Goal: Task Accomplishment & Management: Manage account settings

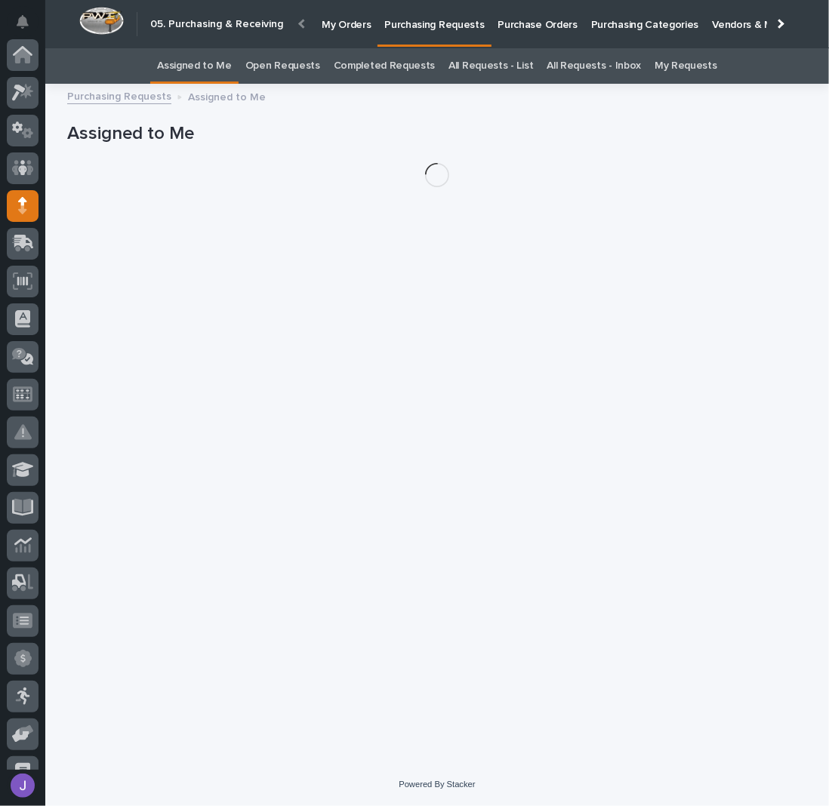
scroll to position [151, 0]
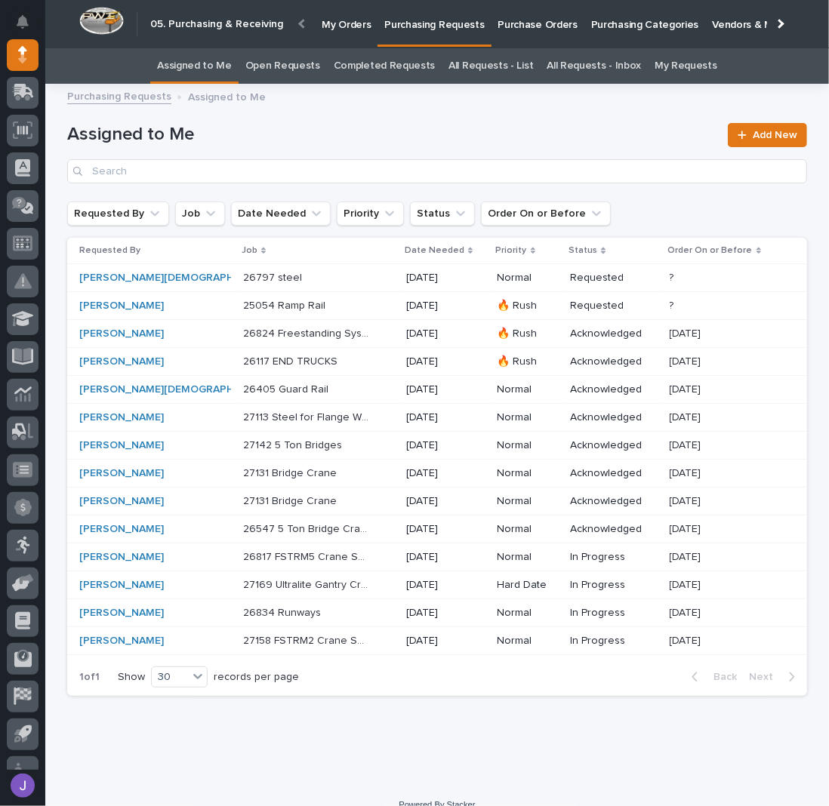
click at [322, 308] on p at bounding box center [306, 306] width 126 height 13
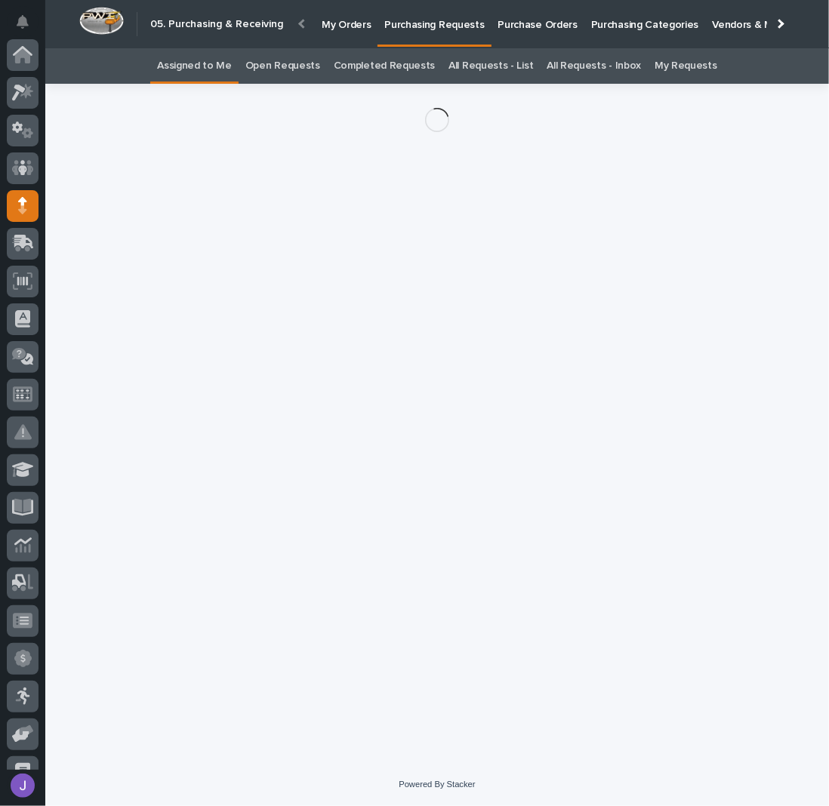
scroll to position [151, 0]
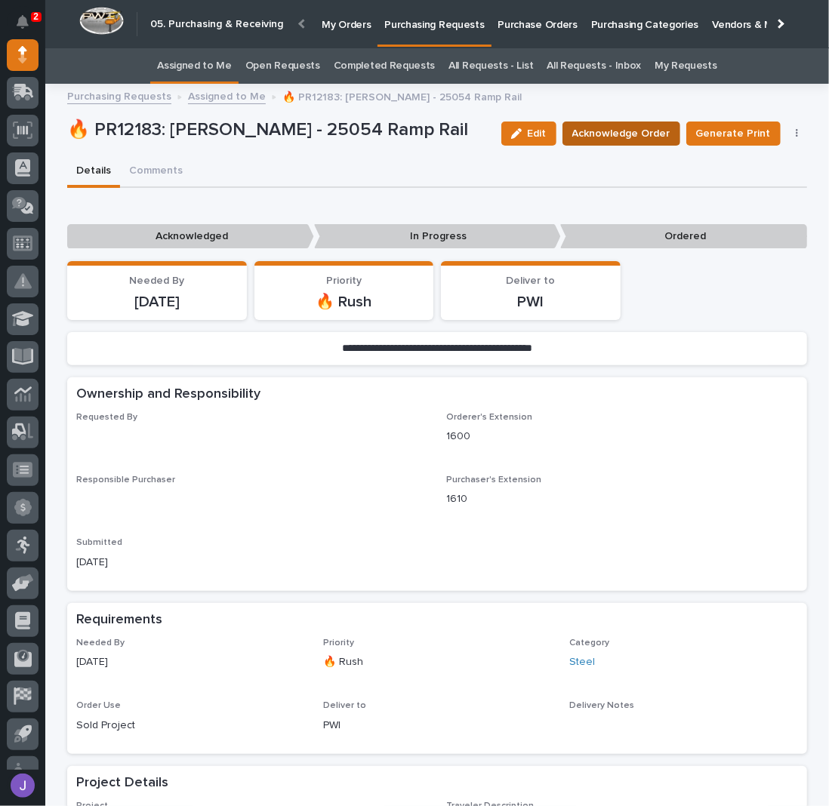
click at [599, 132] on span "Acknowledge Order" at bounding box center [621, 134] width 98 height 18
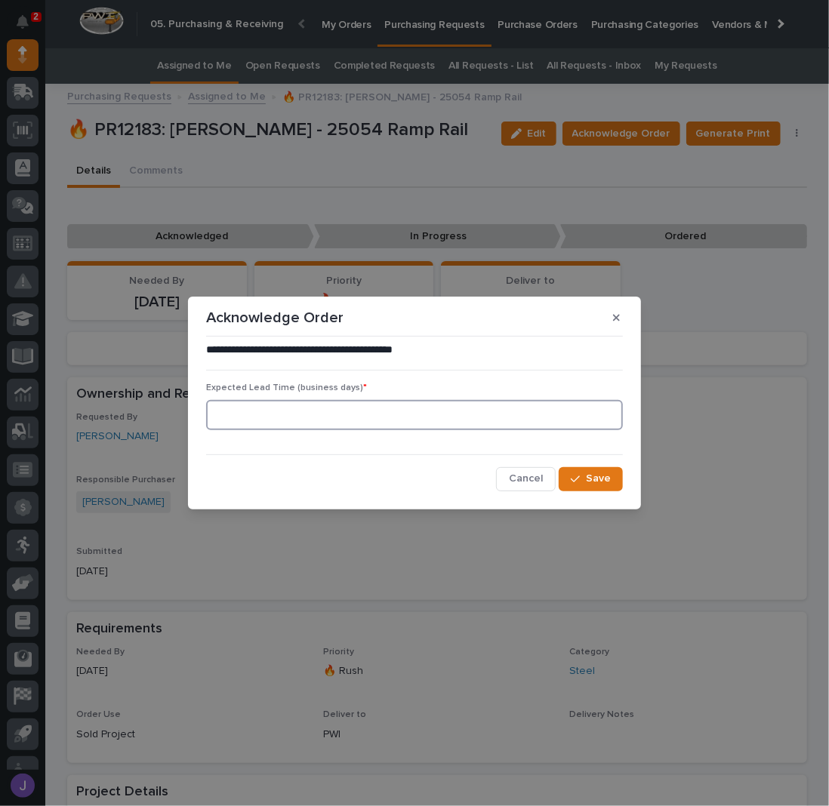
click at [293, 411] on input at bounding box center [414, 415] width 417 height 30
type input "0"
click at [596, 479] on span "Save" at bounding box center [598, 479] width 25 height 14
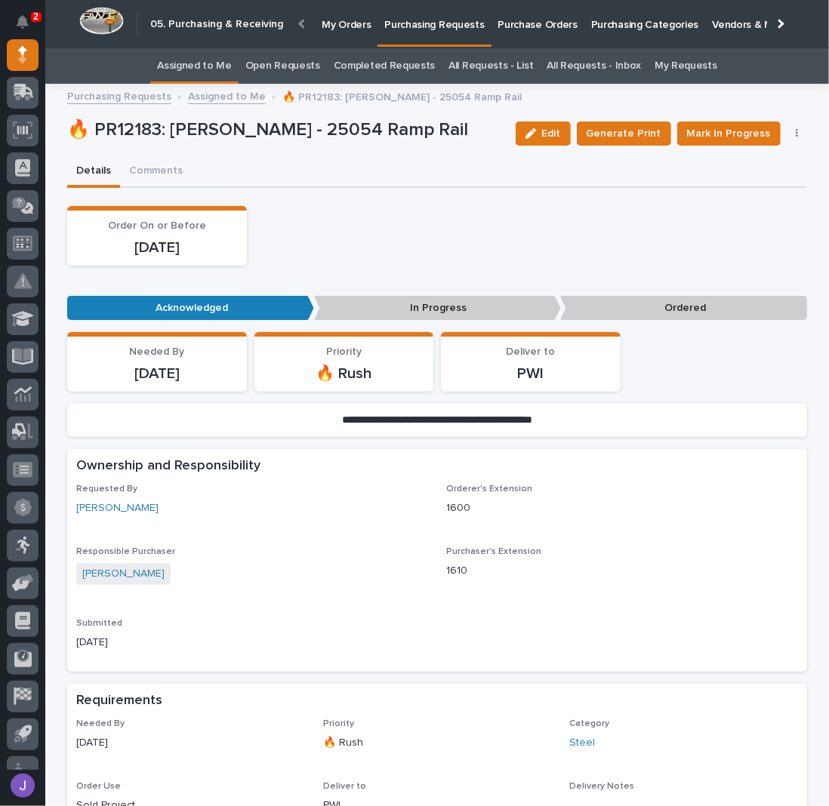
click at [420, 253] on div "Order On or Before [DATE]" at bounding box center [437, 236] width 740 height 60
click at [215, 69] on link "Assigned to Me" at bounding box center [194, 65] width 75 height 35
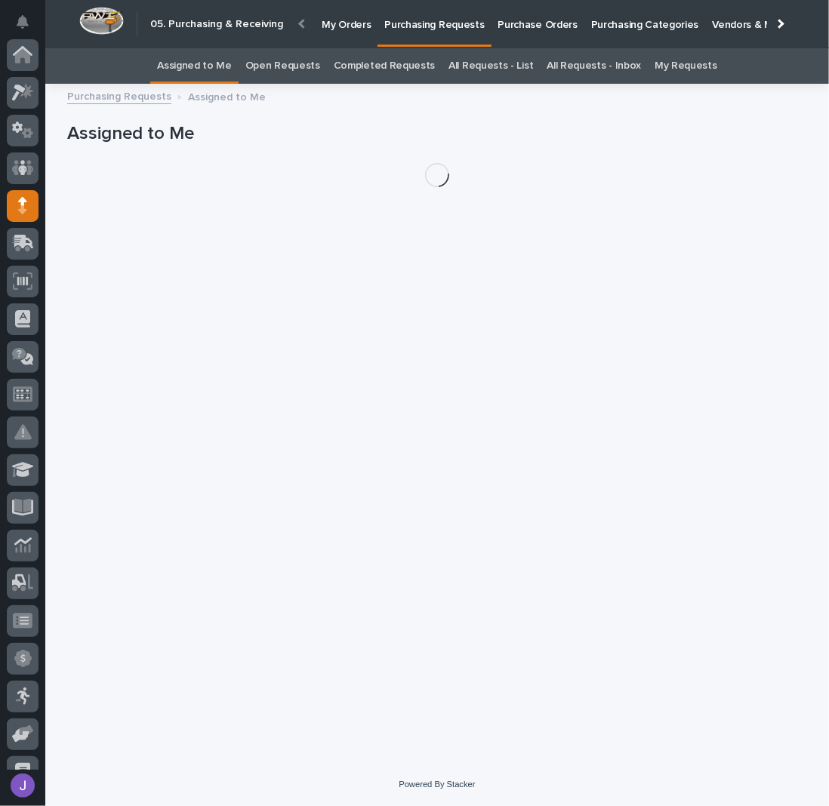
scroll to position [151, 0]
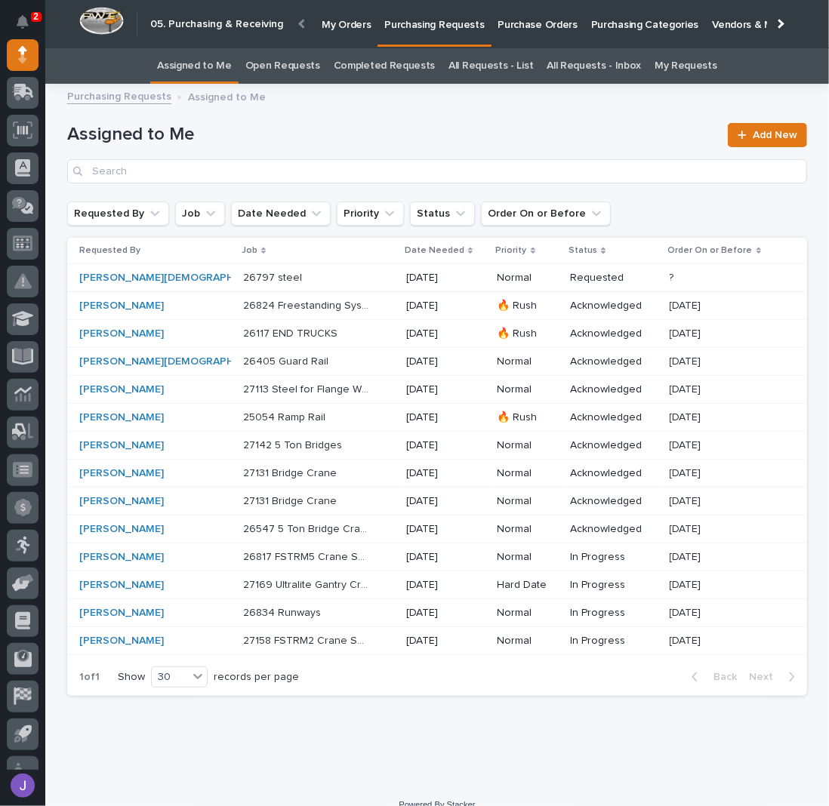
click at [277, 274] on p at bounding box center [306, 278] width 126 height 13
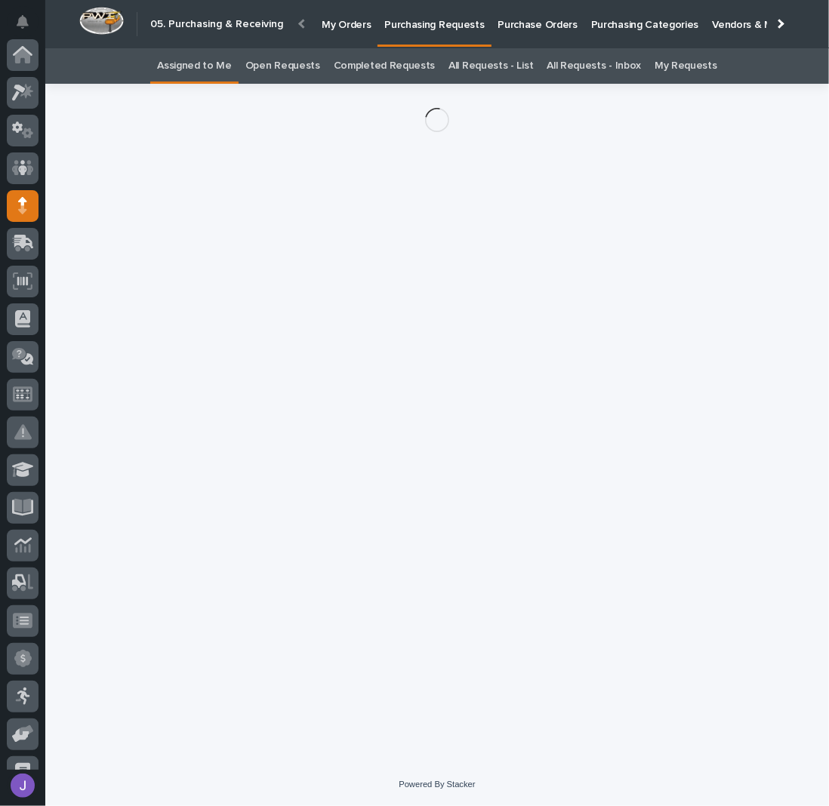
scroll to position [151, 0]
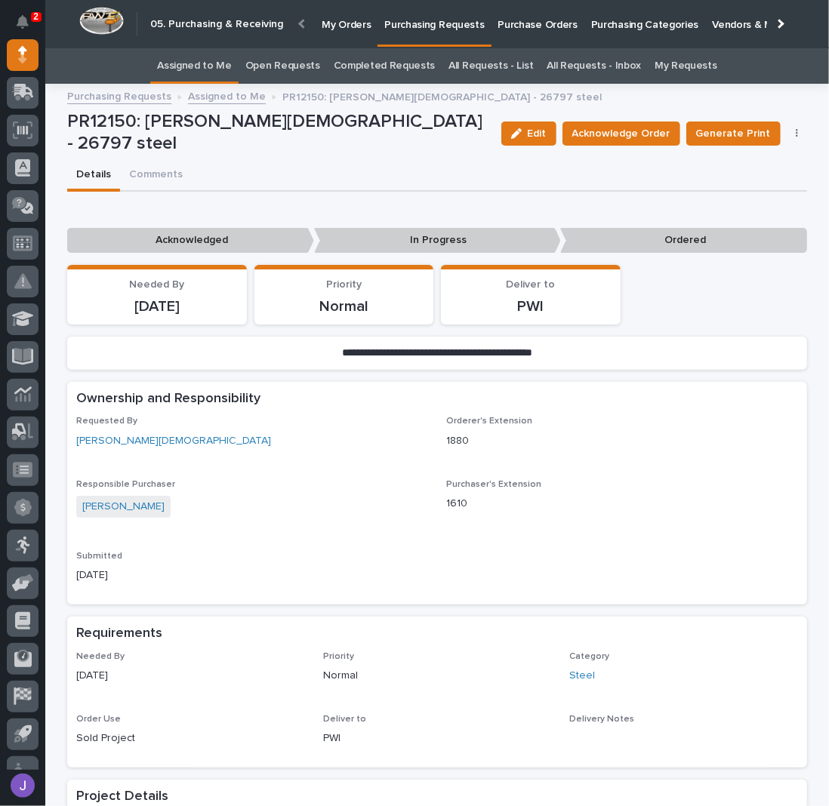
click at [598, 146] on div "Edit Acknowledge Order Generate Print Cancel Order Edit Linked PO's" at bounding box center [651, 133] width 312 height 45
click at [596, 138] on span "Acknowledge Order" at bounding box center [621, 134] width 98 height 18
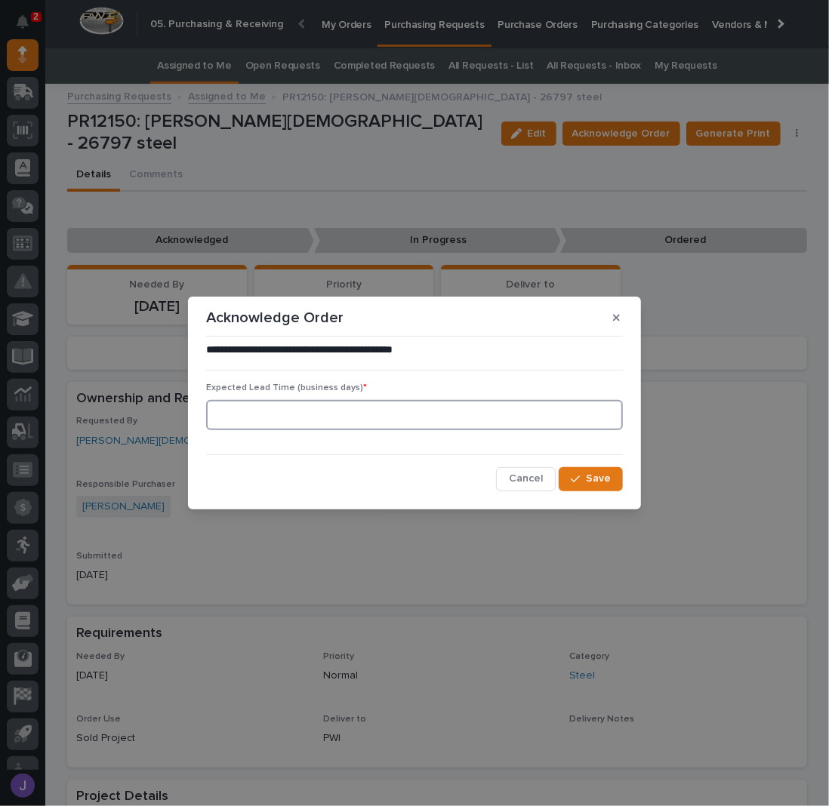
click at [316, 404] on input at bounding box center [414, 415] width 417 height 30
type input "0"
click at [590, 476] on span "Save" at bounding box center [598, 479] width 25 height 14
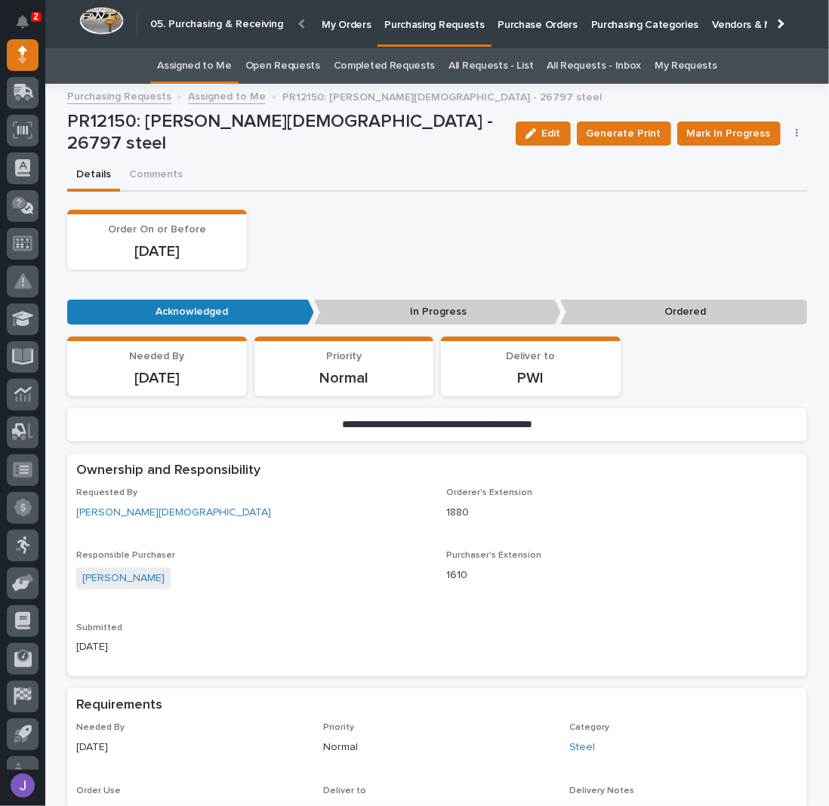
click at [402, 165] on div "Details Comments" at bounding box center [437, 176] width 740 height 32
click at [529, 28] on p "Purchase Orders" at bounding box center [537, 16] width 79 height 32
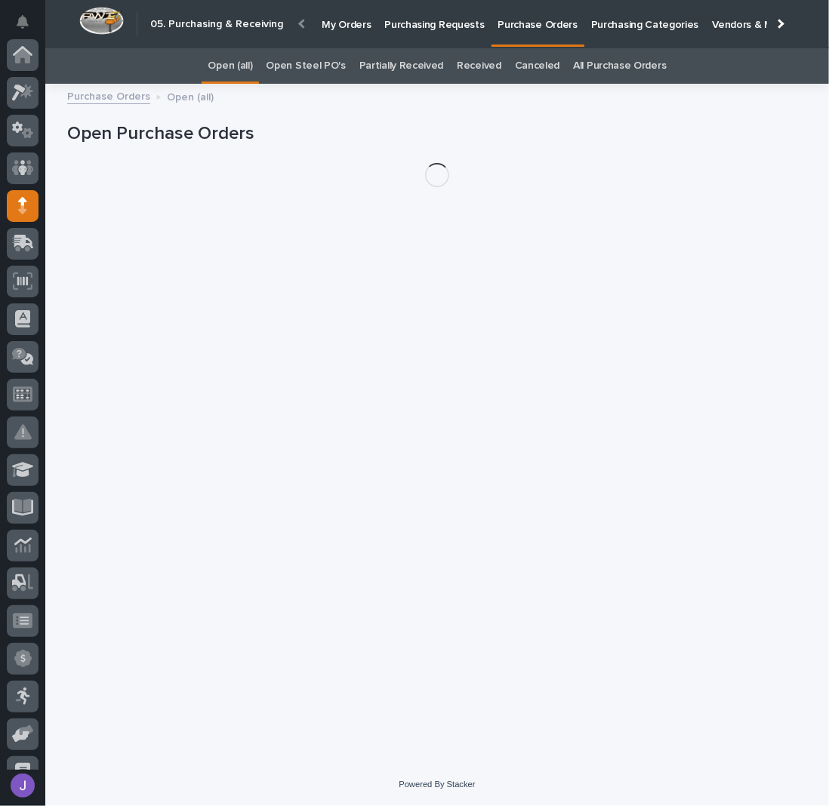
scroll to position [151, 0]
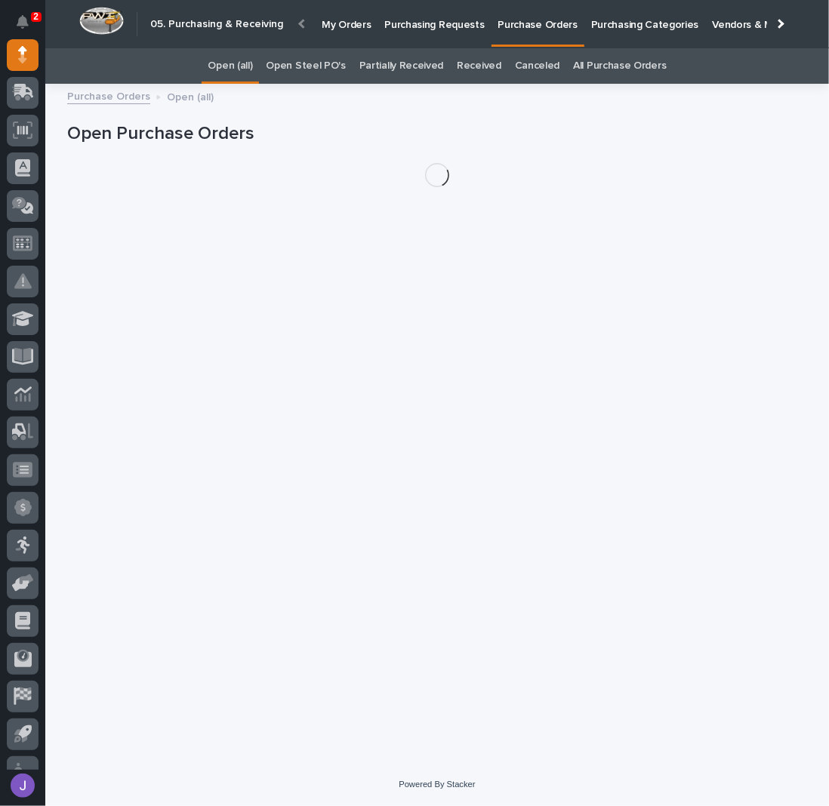
click at [309, 67] on link "Open Steel PO's" at bounding box center [305, 65] width 79 height 35
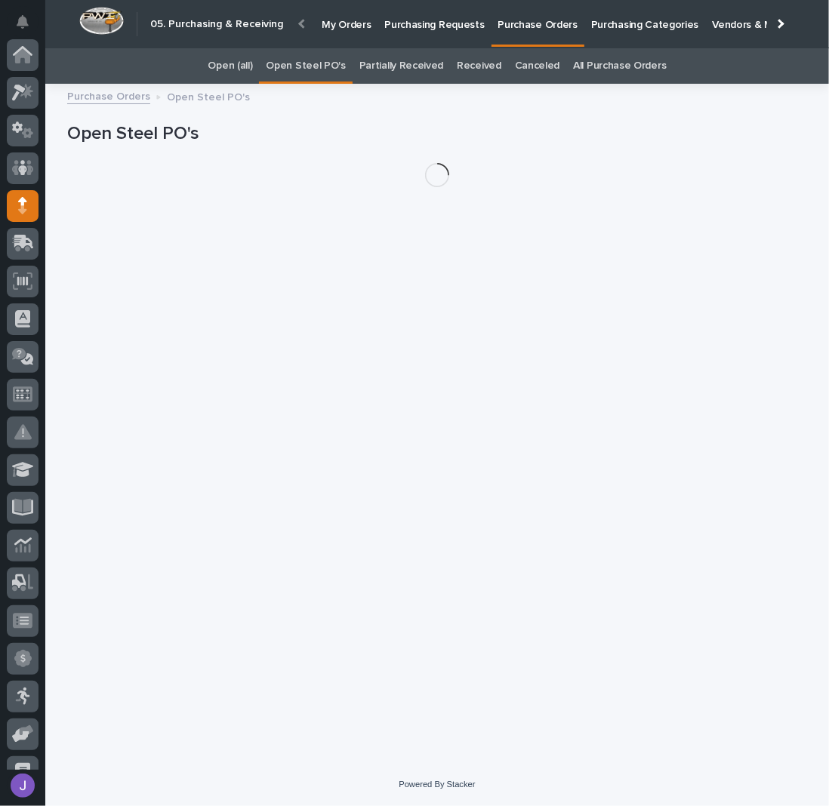
scroll to position [151, 0]
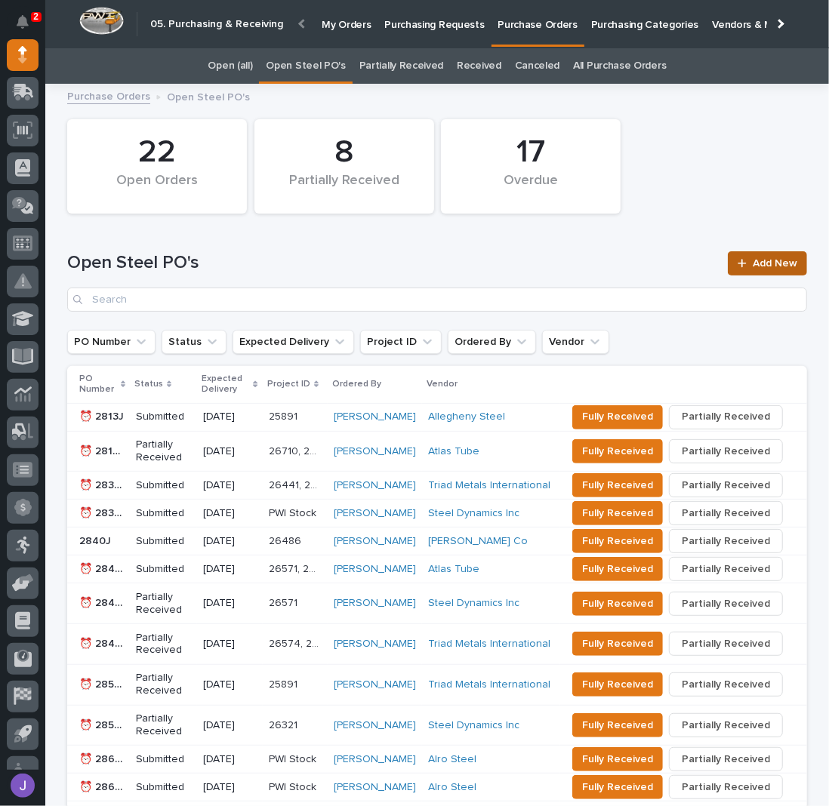
click at [792, 259] on link "Add New" at bounding box center [767, 263] width 79 height 24
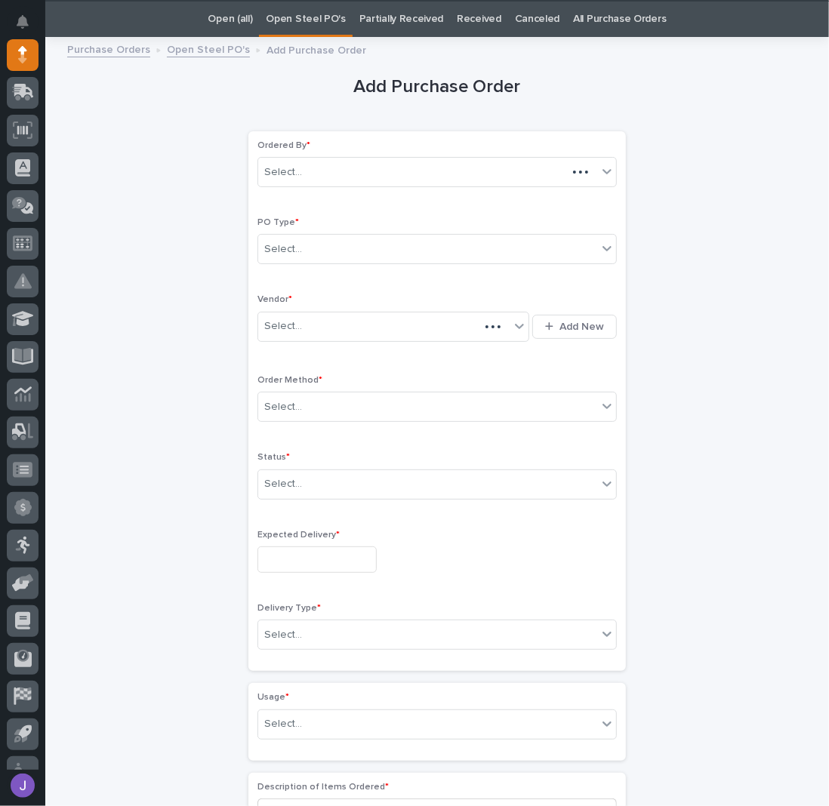
scroll to position [48, 0]
click at [301, 242] on div "Select..." at bounding box center [427, 248] width 339 height 25
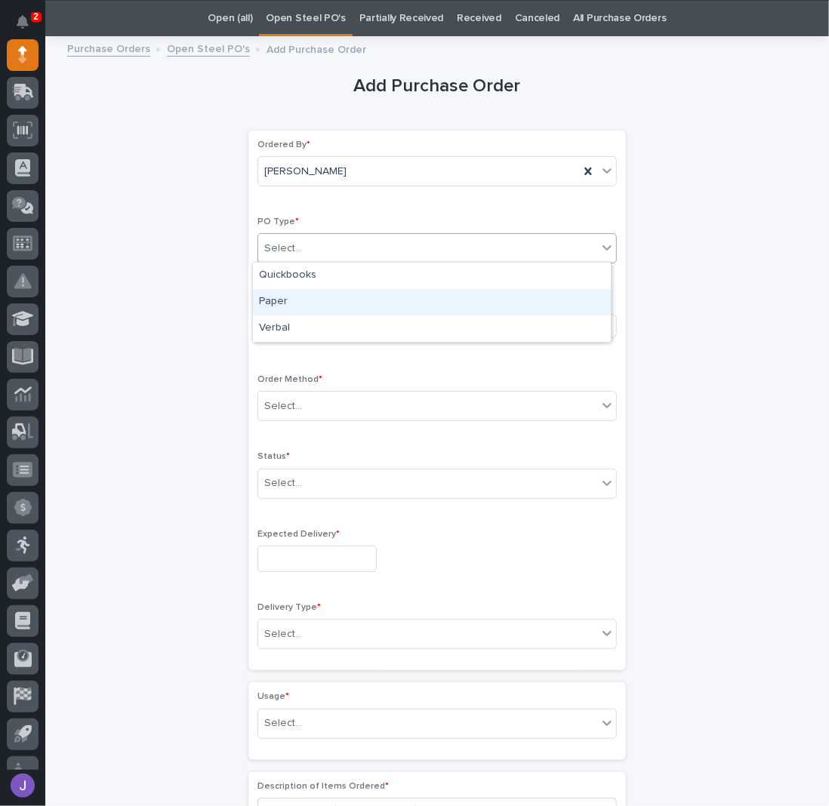
click at [300, 291] on div "Paper" at bounding box center [432, 302] width 358 height 26
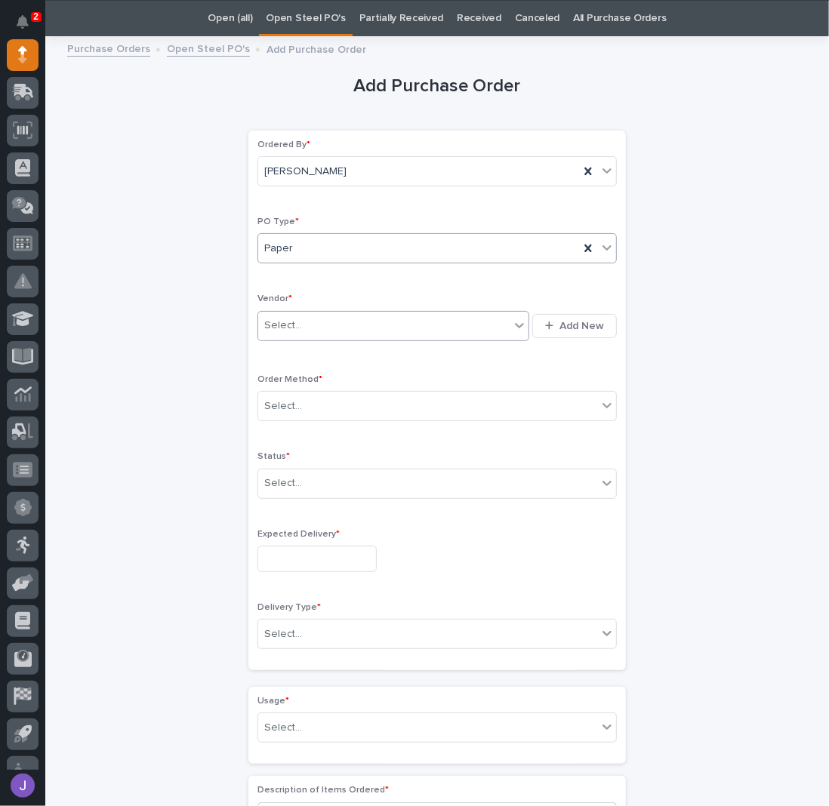
click at [303, 325] on input "text" at bounding box center [304, 325] width 2 height 13
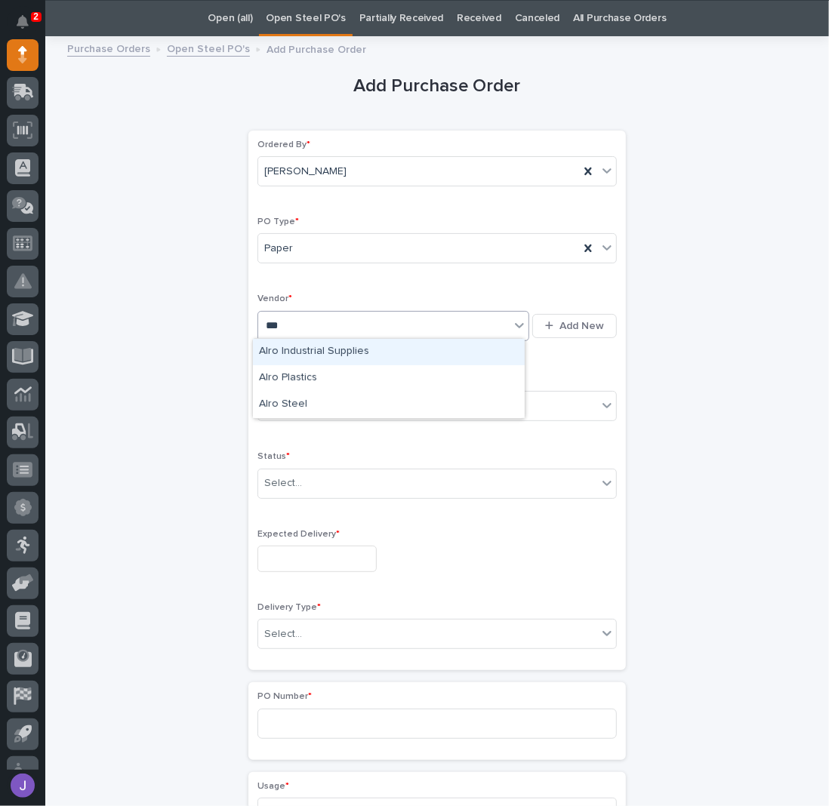
type input "****"
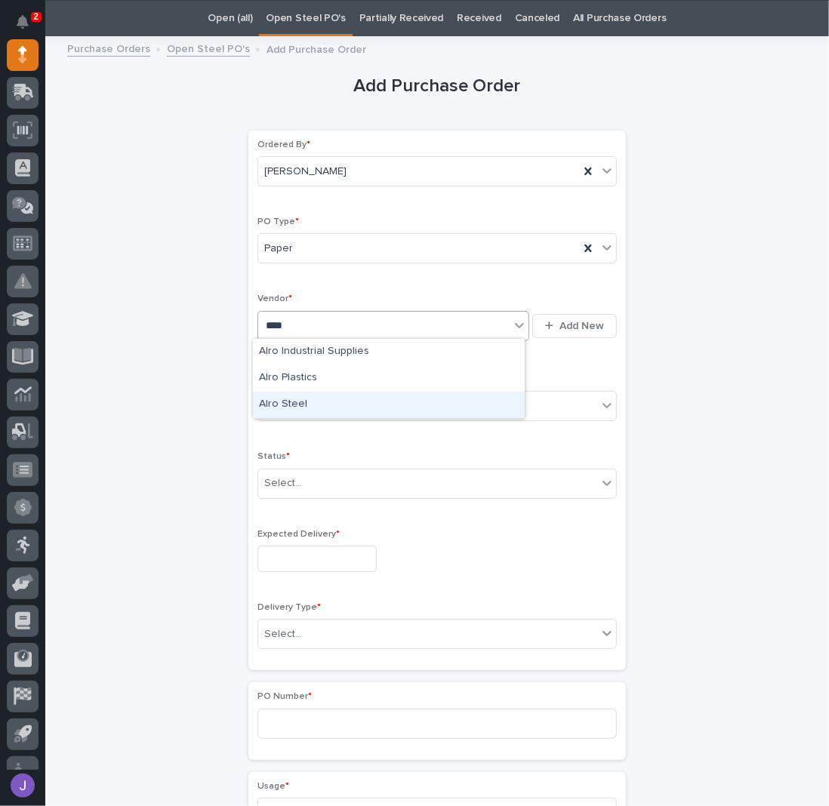
click at [291, 402] on div "Alro Steel" at bounding box center [389, 405] width 272 height 26
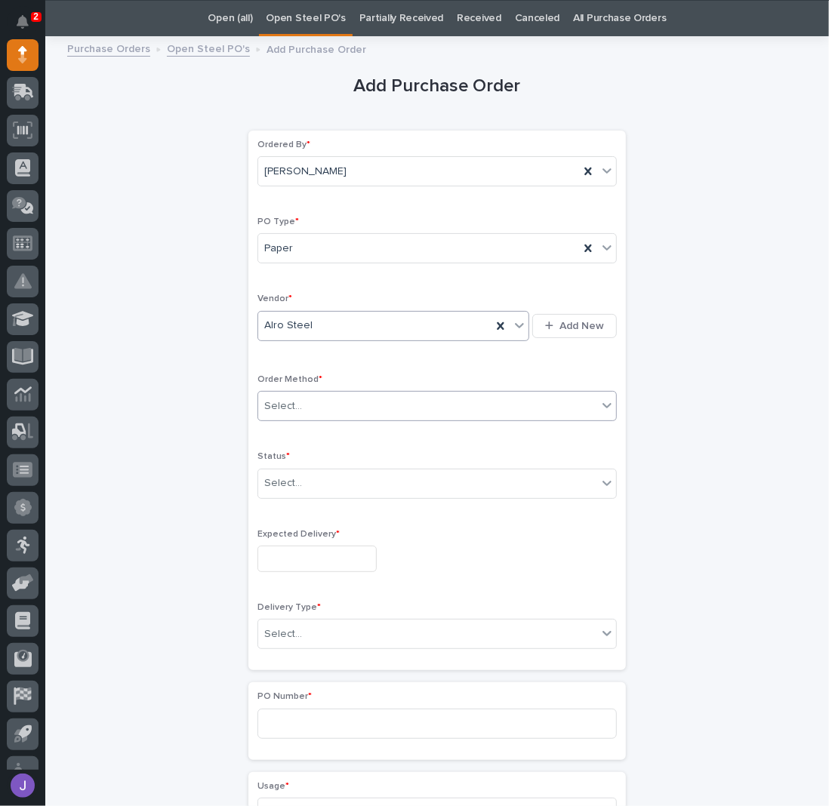
click at [285, 405] on div "Select..." at bounding box center [283, 407] width 38 height 16
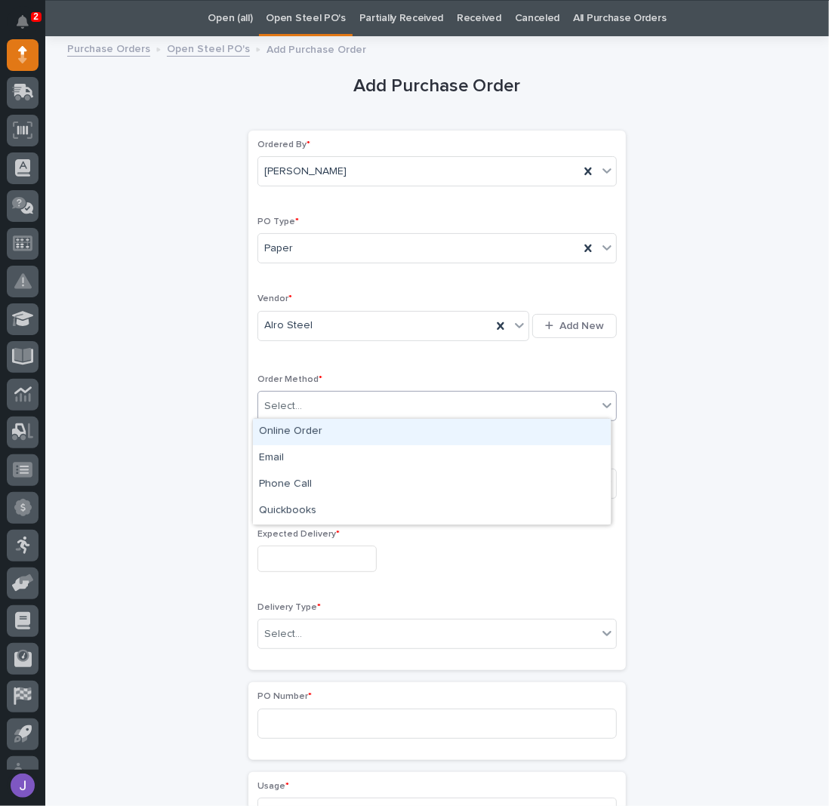
click at [282, 439] on div "Online Order" at bounding box center [432, 432] width 358 height 26
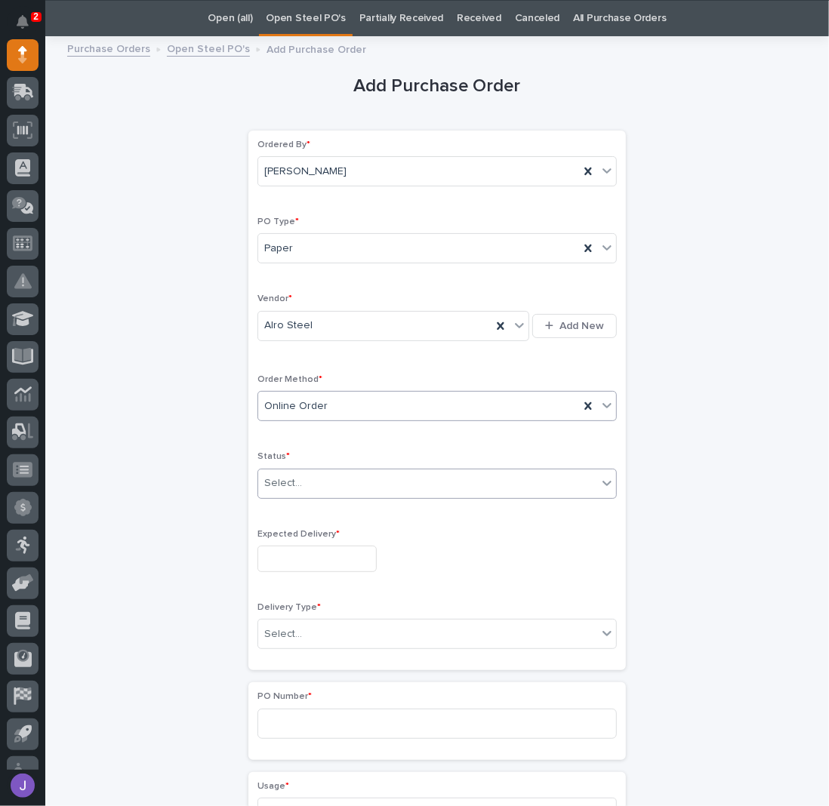
click at [275, 480] on div "Select..." at bounding box center [283, 484] width 38 height 16
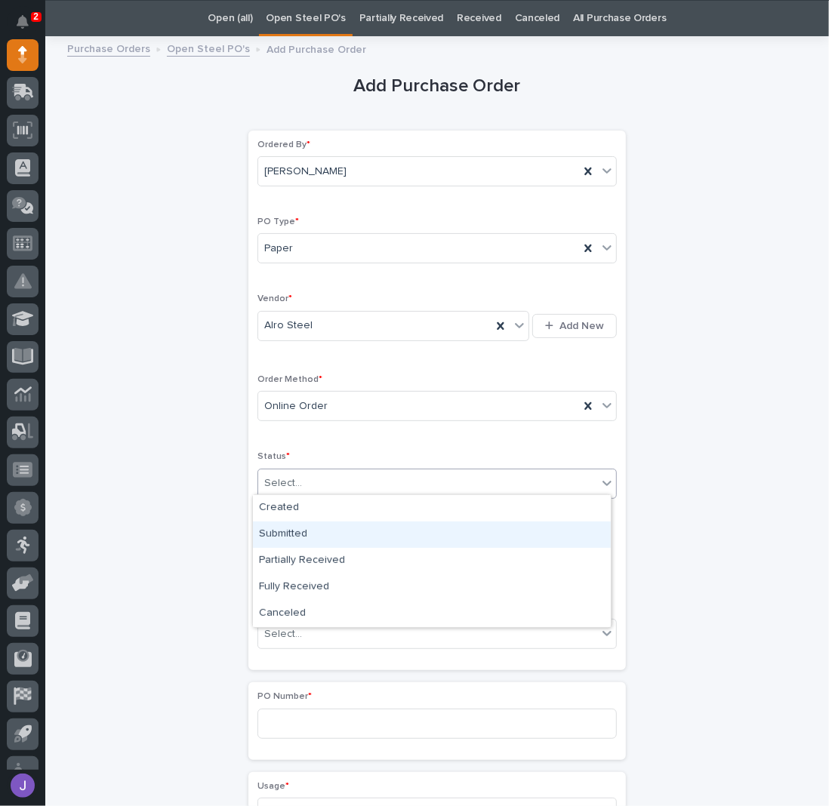
click at [288, 531] on div "Submitted" at bounding box center [432, 535] width 358 height 26
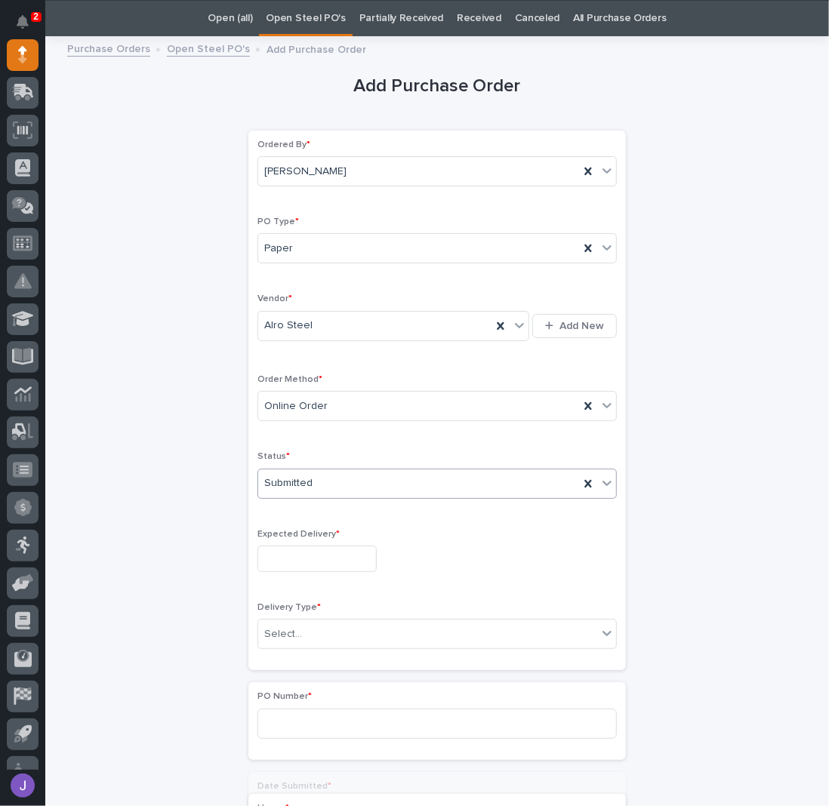
click at [290, 549] on input "text" at bounding box center [316, 559] width 119 height 26
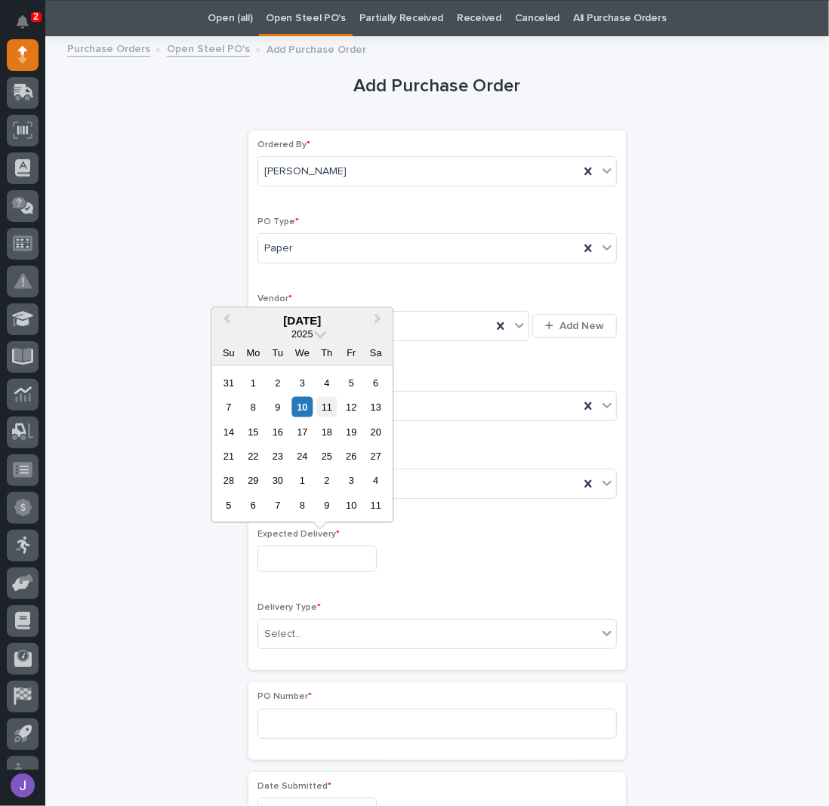
click at [330, 409] on div "11" at bounding box center [326, 407] width 20 height 20
type input "**********"
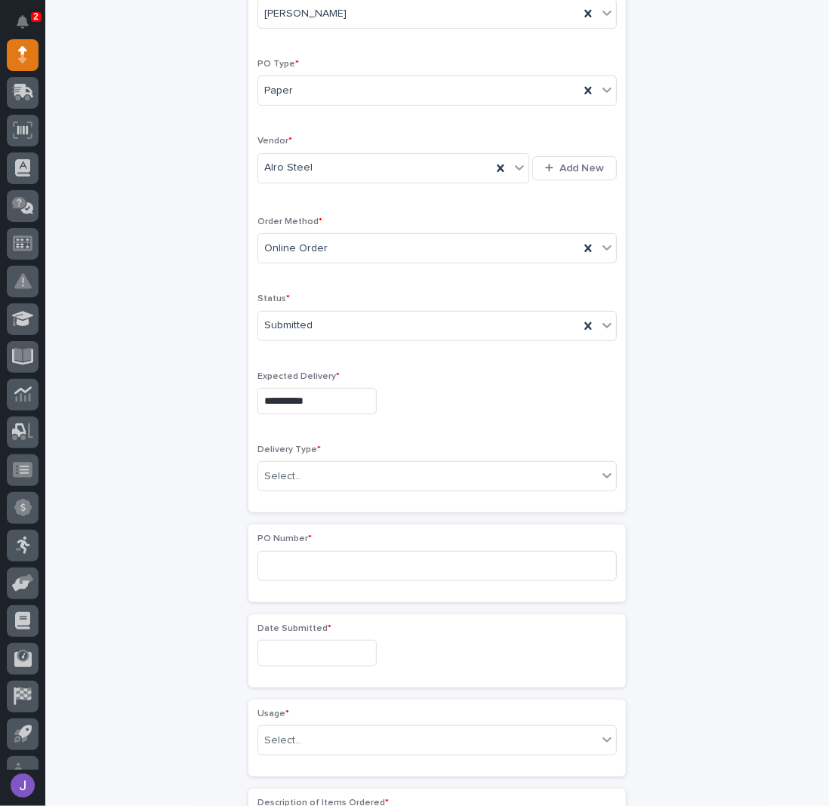
scroll to position [249, 0]
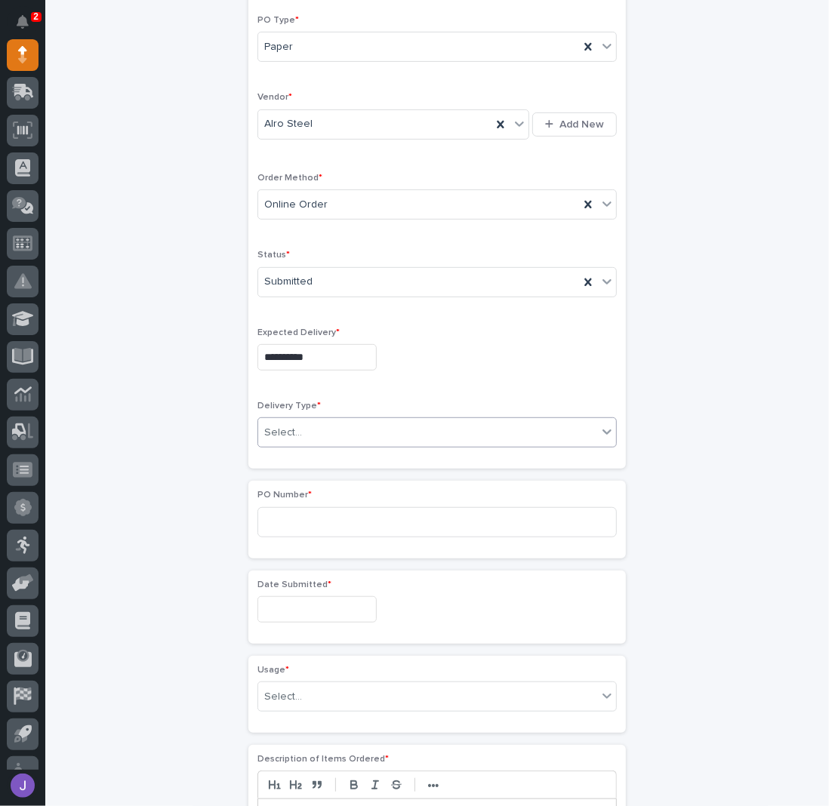
click at [290, 429] on div "Select..." at bounding box center [283, 433] width 38 height 16
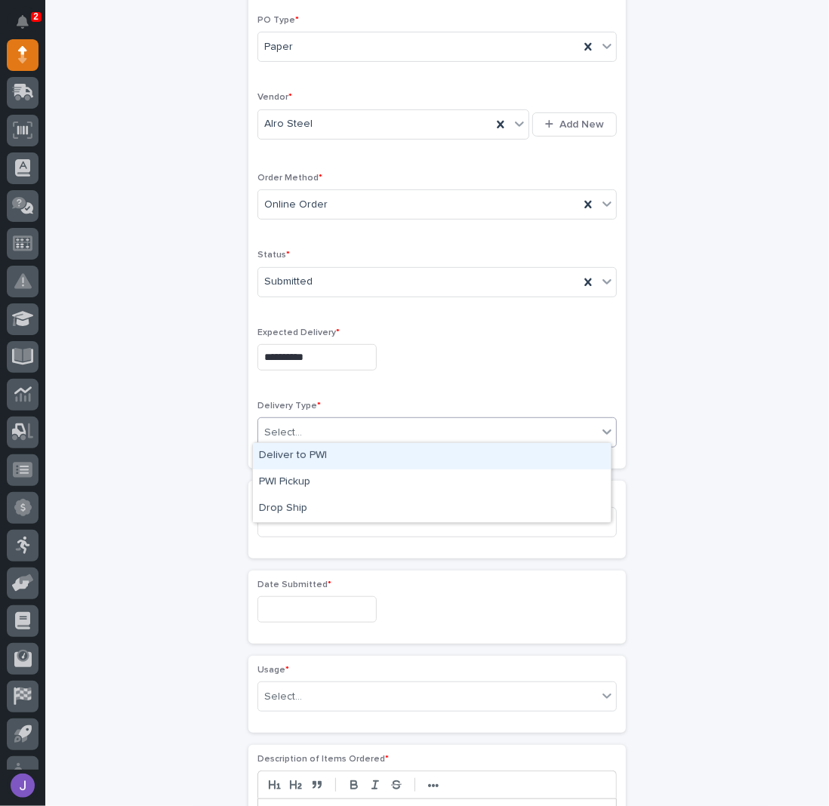
click at [284, 463] on div "Deliver to PWI" at bounding box center [432, 456] width 358 height 26
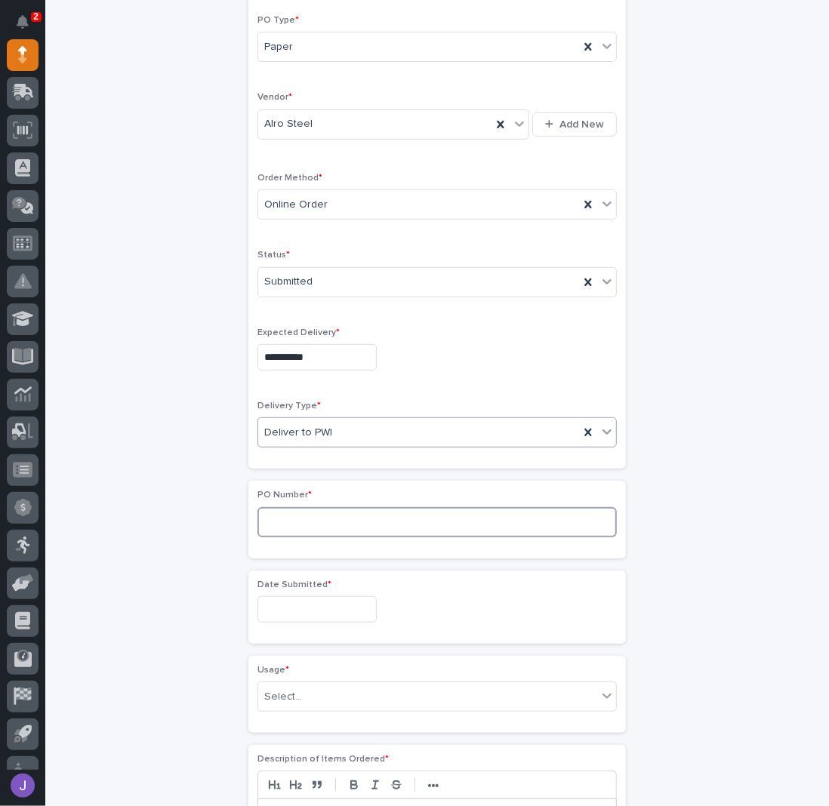
click at [290, 516] on input at bounding box center [436, 522] width 359 height 30
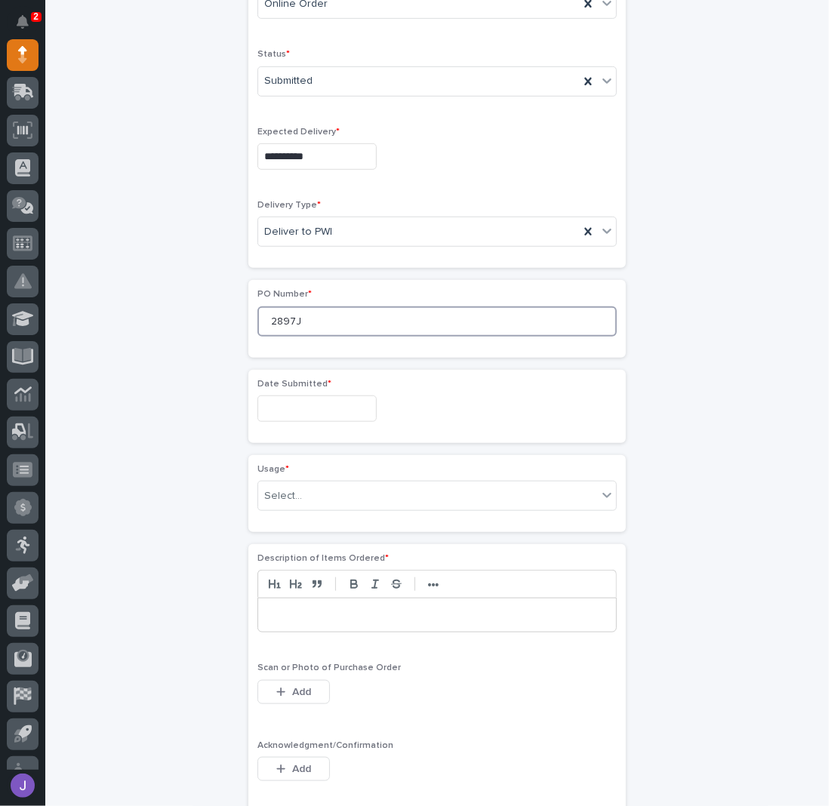
type input "2897J"
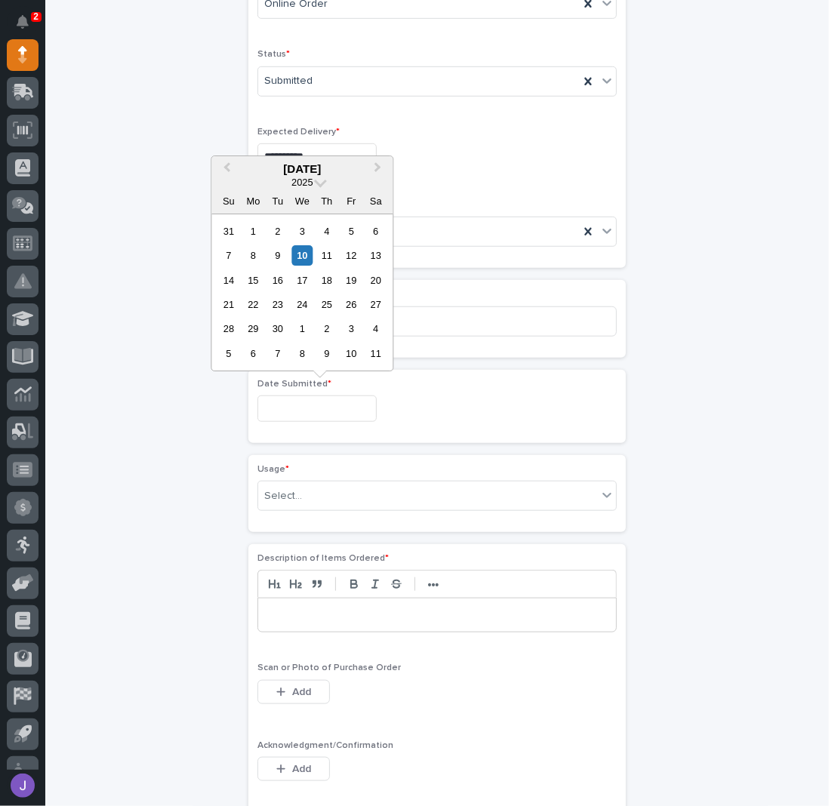
click at [295, 409] on input "text" at bounding box center [316, 409] width 119 height 26
click at [305, 248] on div "10" at bounding box center [302, 255] width 20 height 20
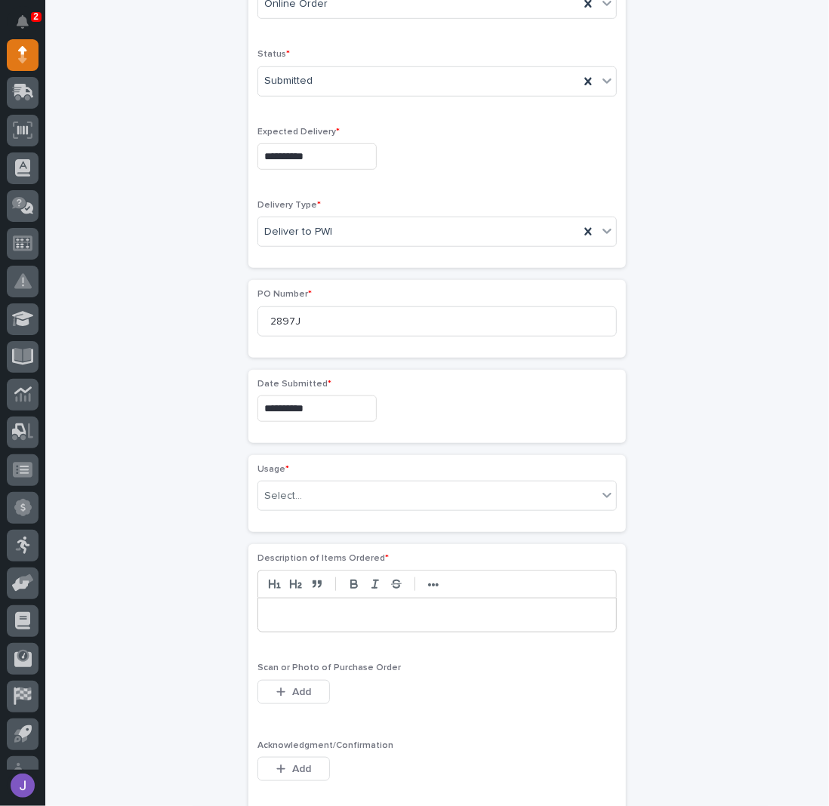
click at [306, 405] on input "**********" at bounding box center [316, 409] width 119 height 26
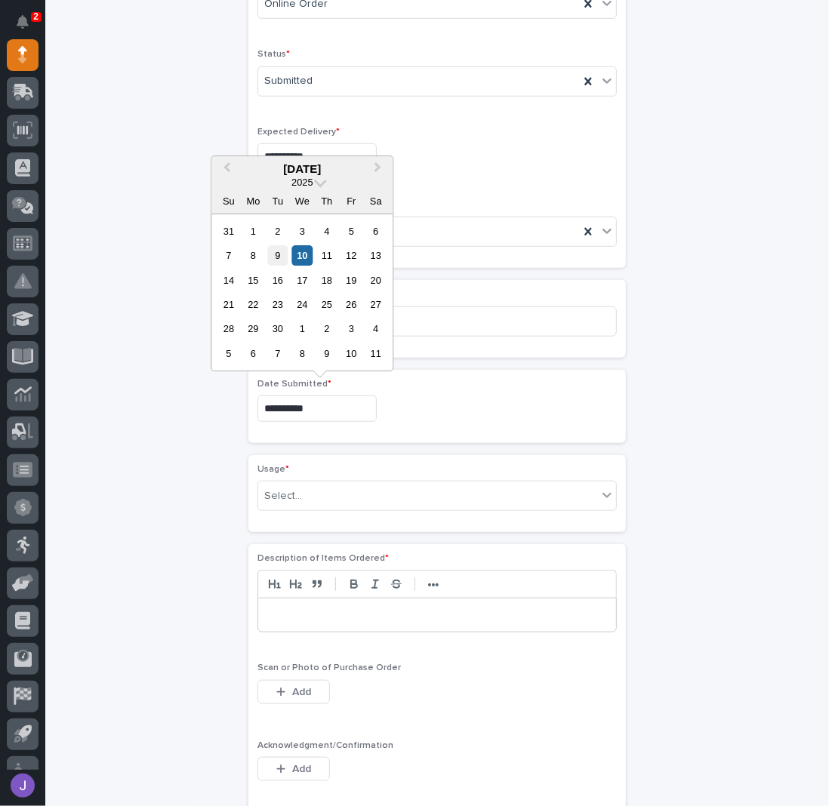
click at [281, 260] on div "9" at bounding box center [277, 255] width 20 height 20
type input "**********"
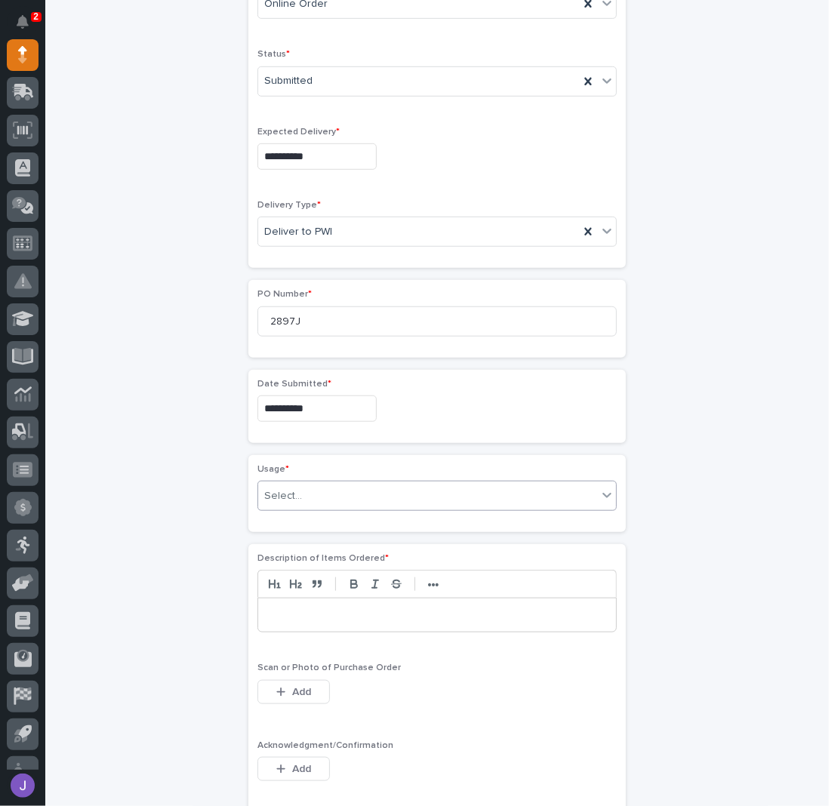
click at [303, 490] on input "text" at bounding box center [304, 496] width 2 height 13
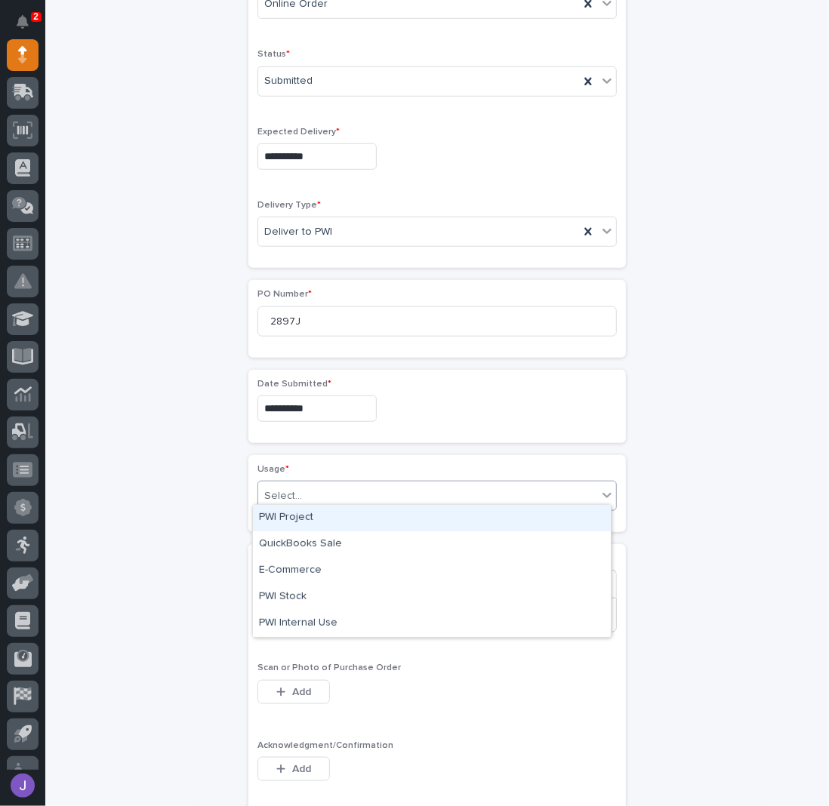
click at [297, 514] on div "PWI Project" at bounding box center [432, 518] width 358 height 26
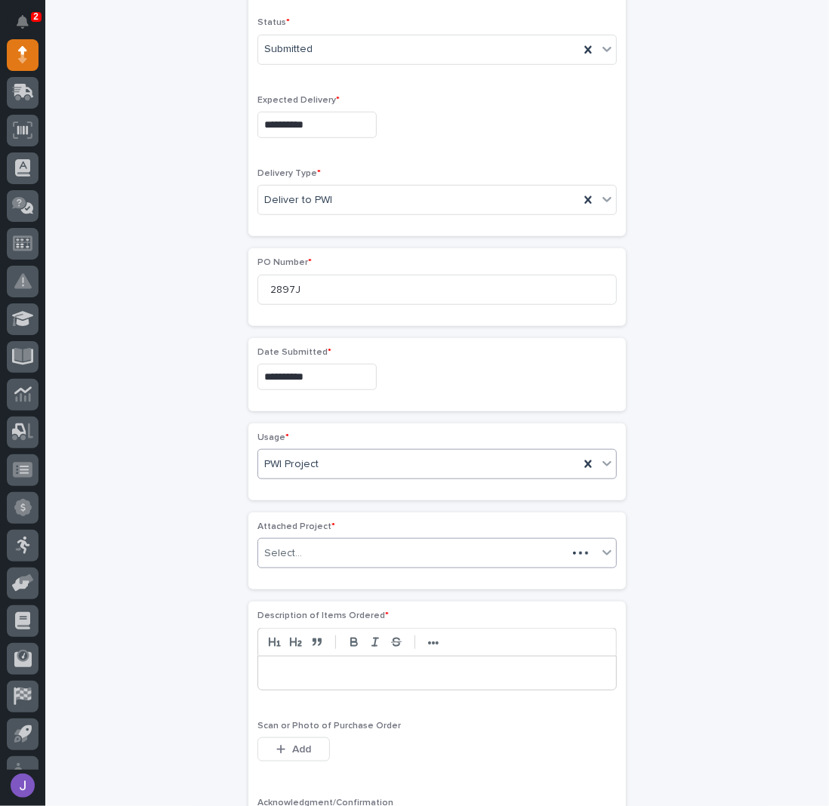
scroll to position [494, 0]
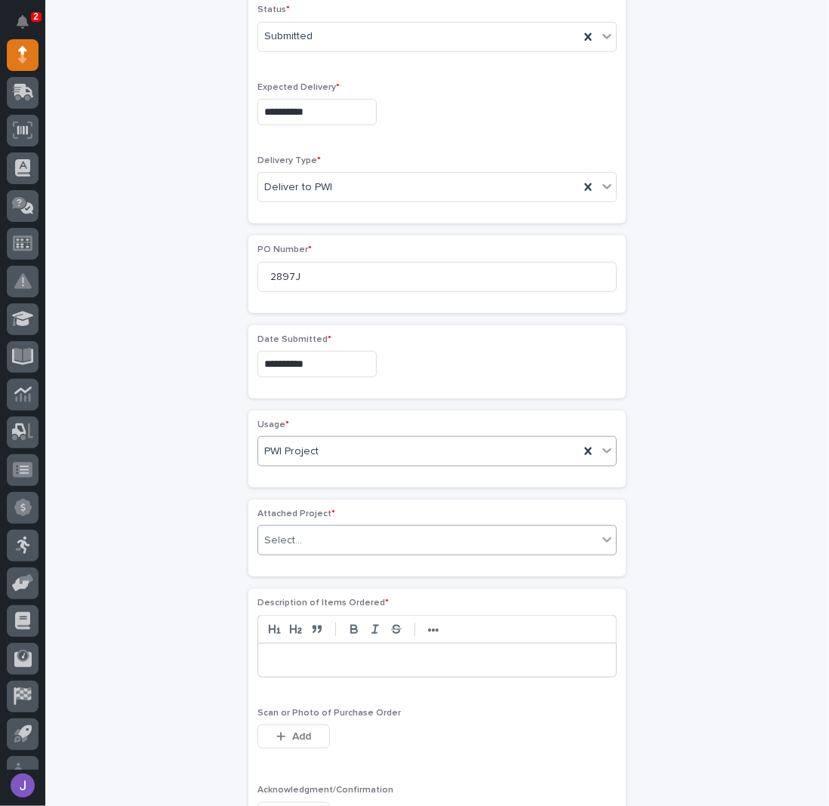
click at [306, 531] on div "Select..." at bounding box center [427, 540] width 339 height 25
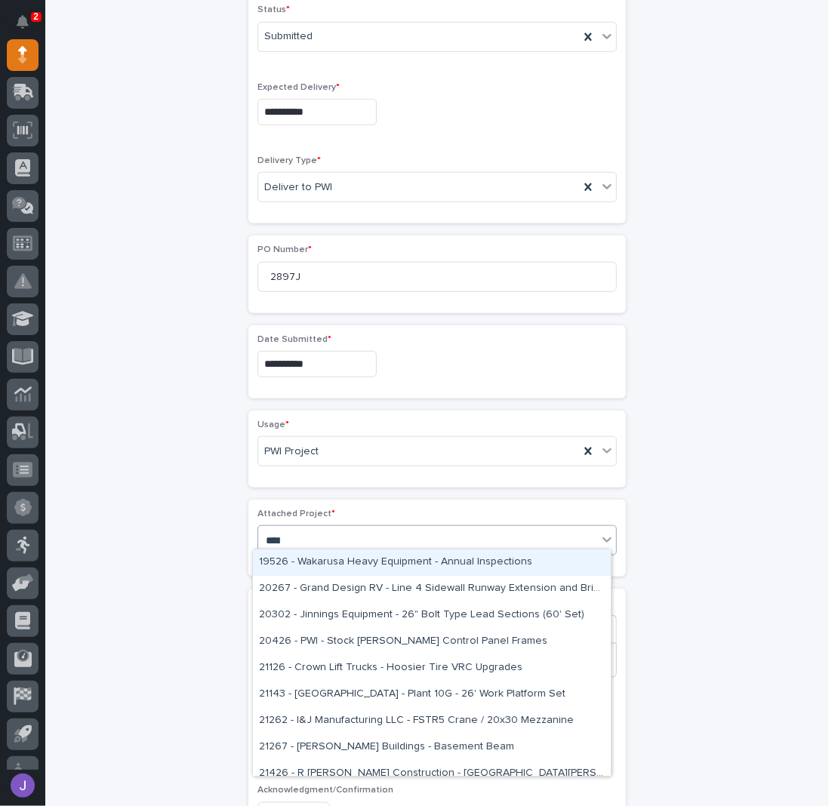
type input "*****"
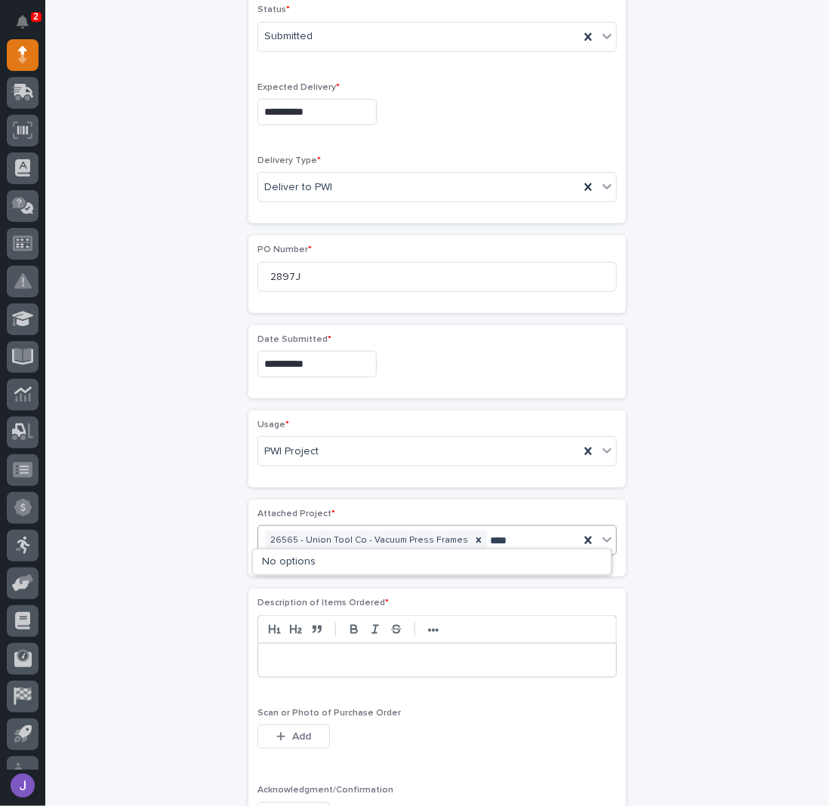
type input "*****"
click at [312, 560] on div "27169 - Hoist Zone - MGB Construction INC - 🤖 (v2) E-Commerce Order with Fab It…" at bounding box center [432, 562] width 358 height 26
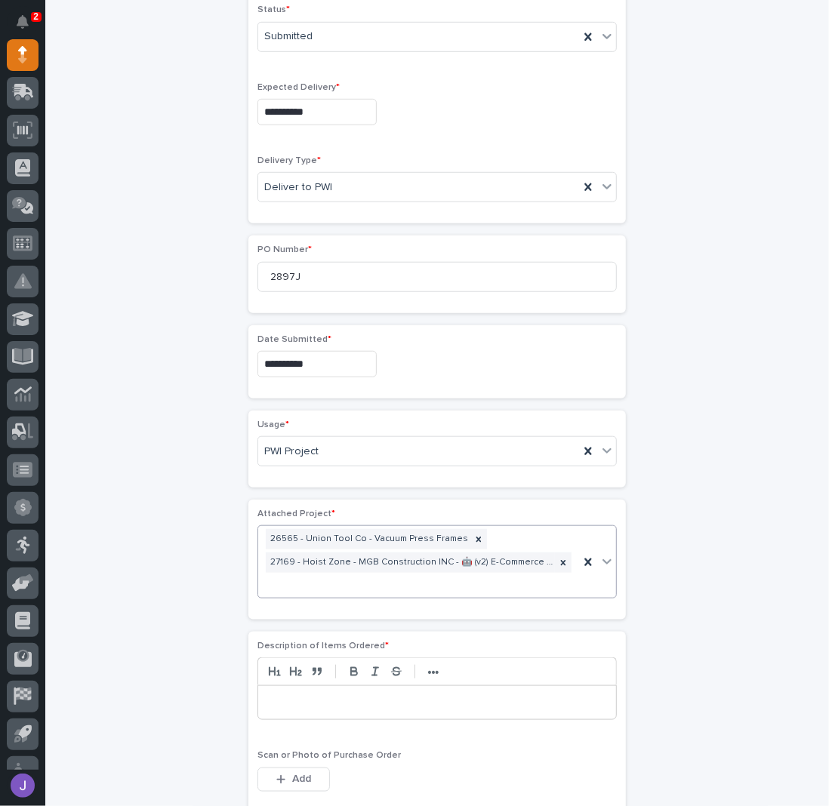
scroll to position [516, 0]
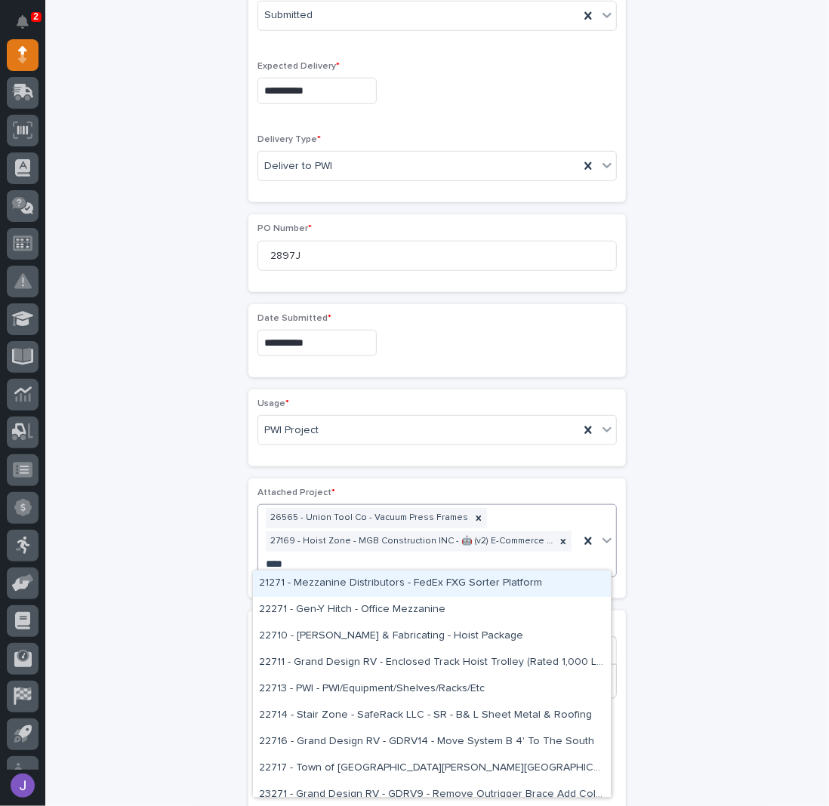
type input "*****"
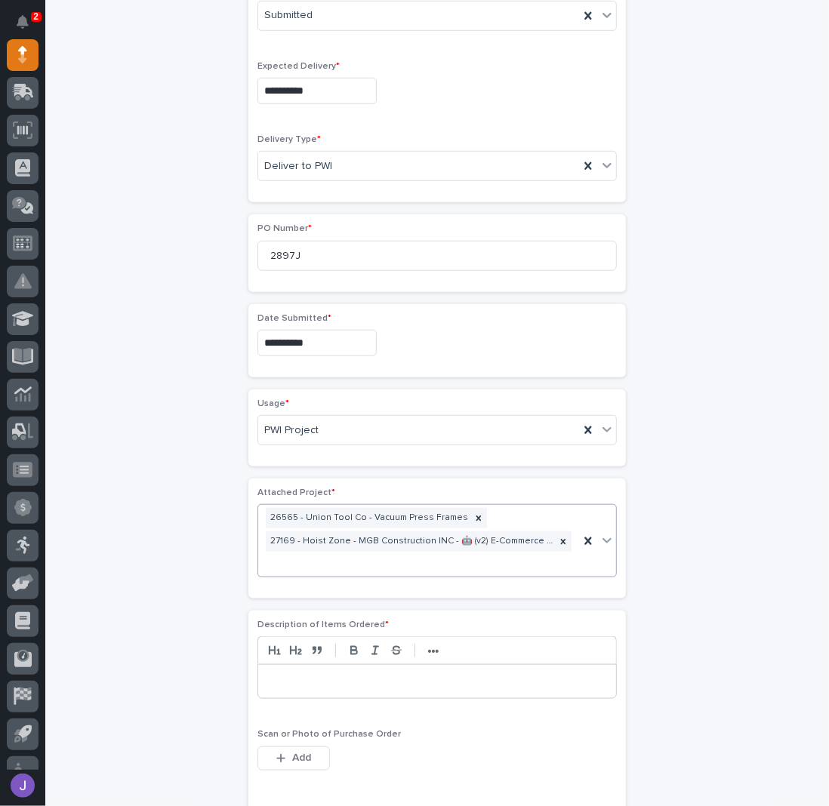
scroll to position [527, 0]
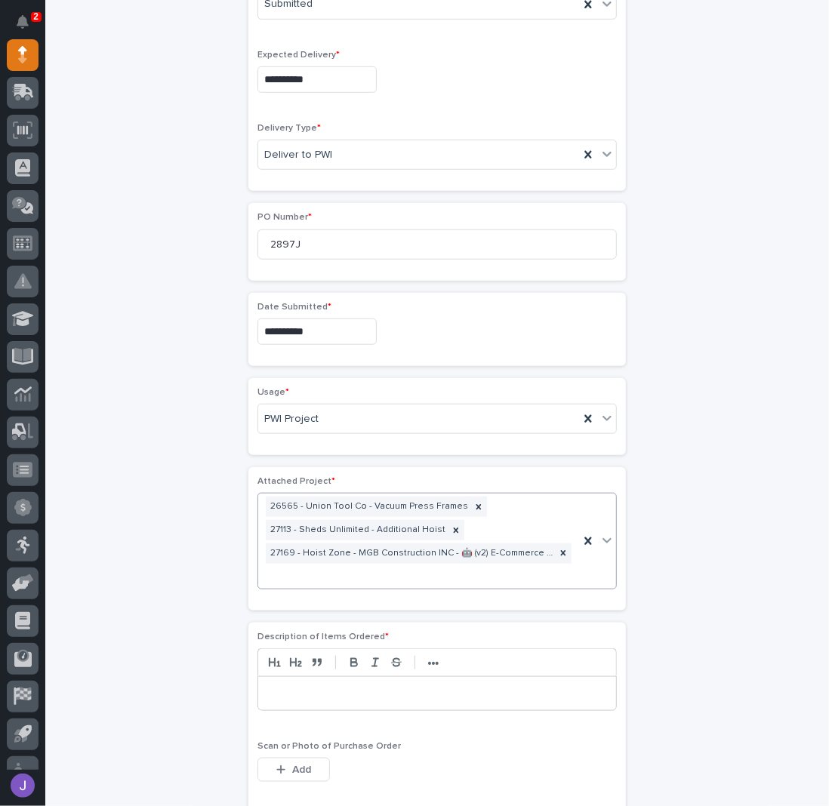
click at [293, 686] on p at bounding box center [436, 693] width 335 height 15
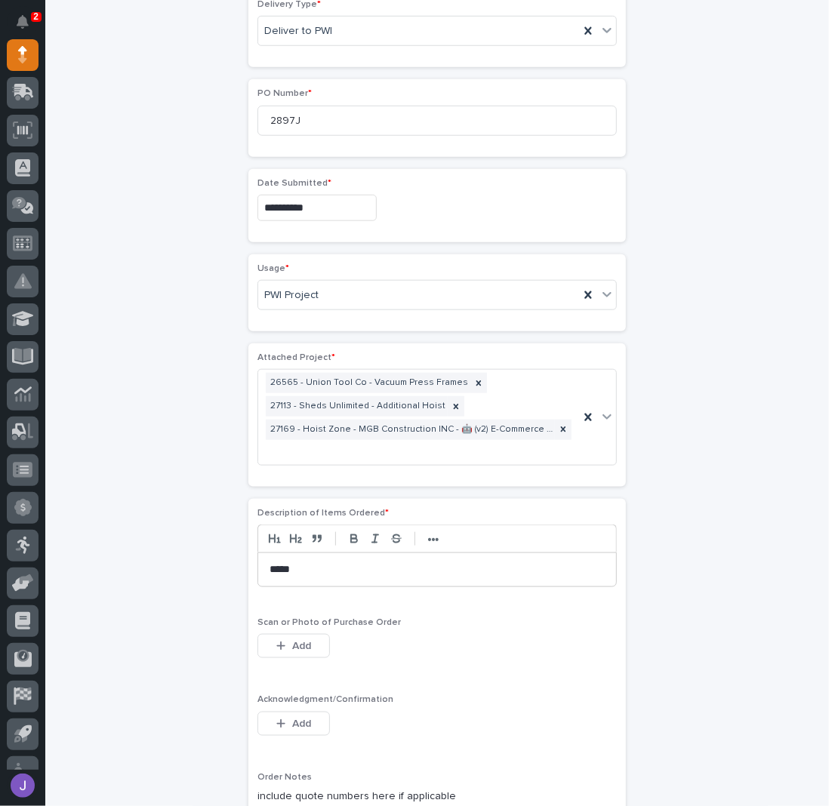
scroll to position [728, 0]
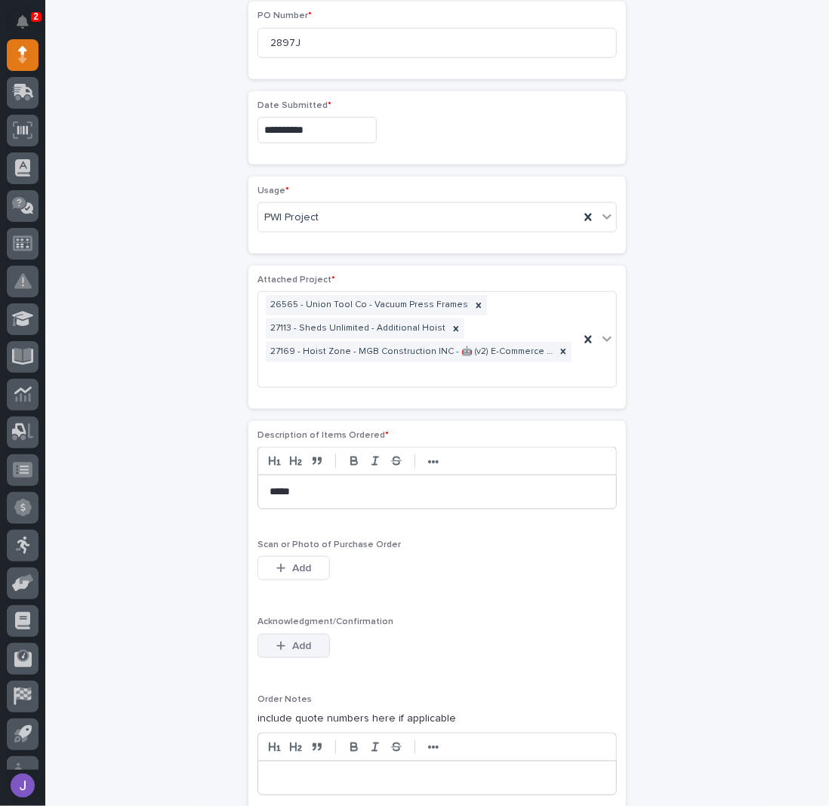
click at [285, 643] on button "Add" at bounding box center [293, 646] width 72 height 24
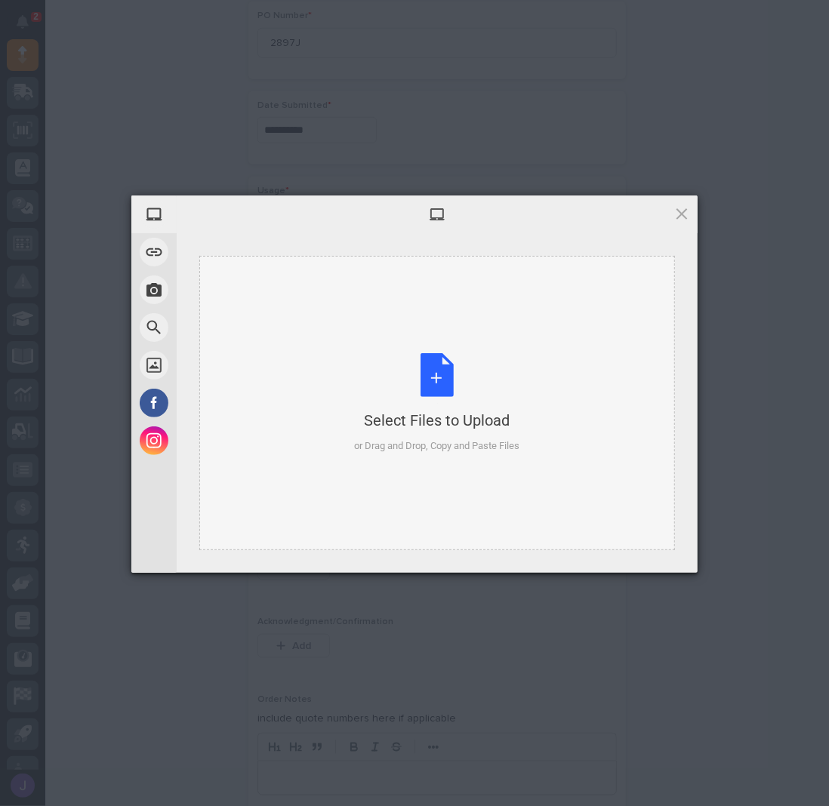
click at [423, 379] on div "Select Files to Upload or Drag and Drop, Copy and Paste Files" at bounding box center [437, 403] width 165 height 100
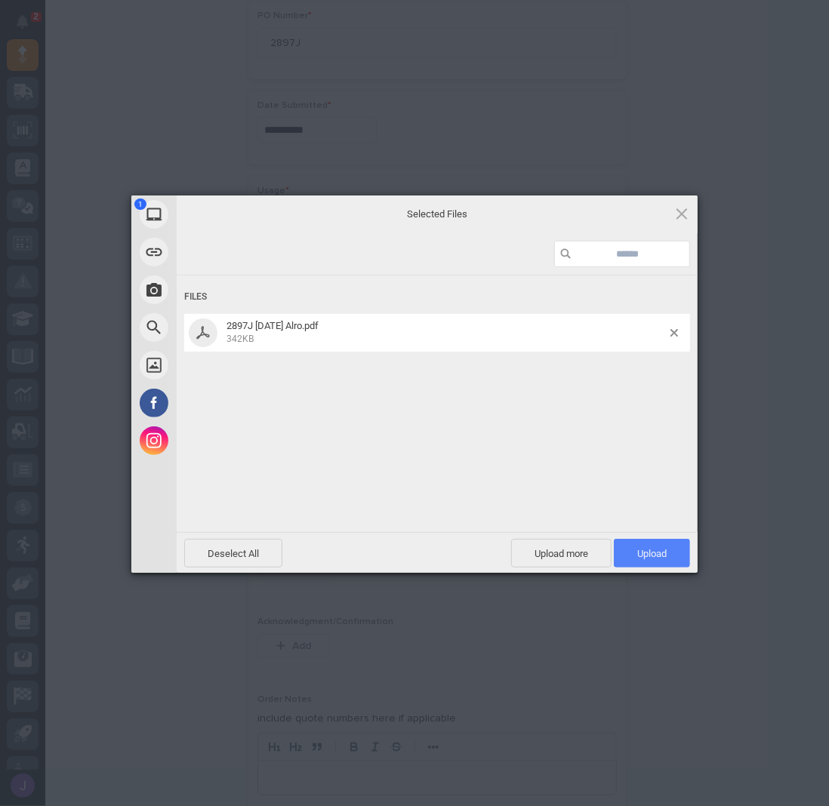
click at [639, 548] on span "Upload 1" at bounding box center [651, 553] width 29 height 11
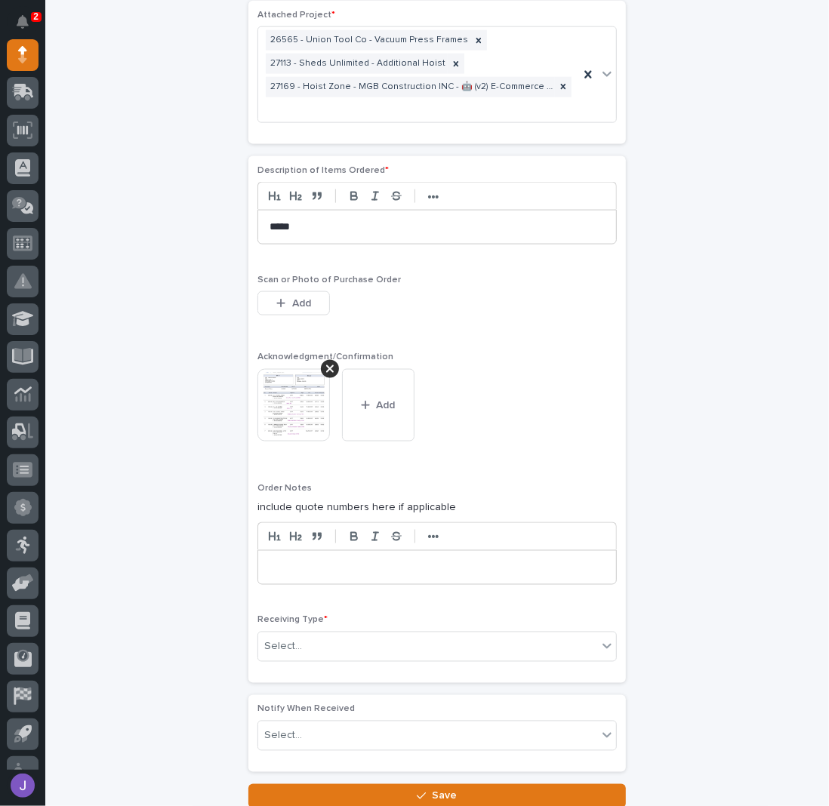
scroll to position [1104, 0]
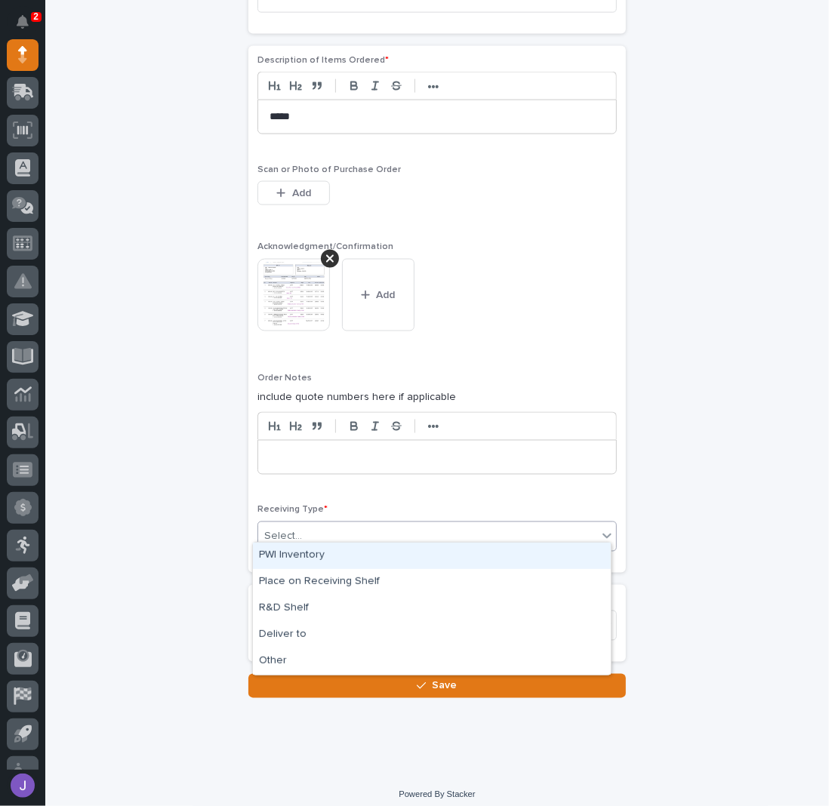
click at [332, 522] on div "Select..." at bounding box center [436, 537] width 359 height 30
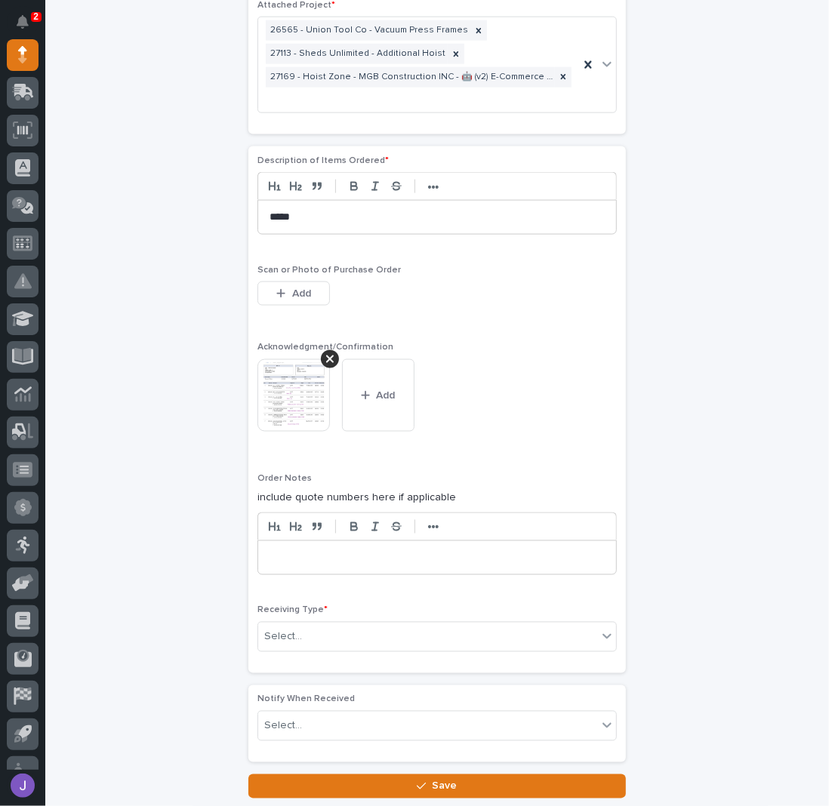
click at [278, 636] on div "Select..." at bounding box center [427, 637] width 339 height 25
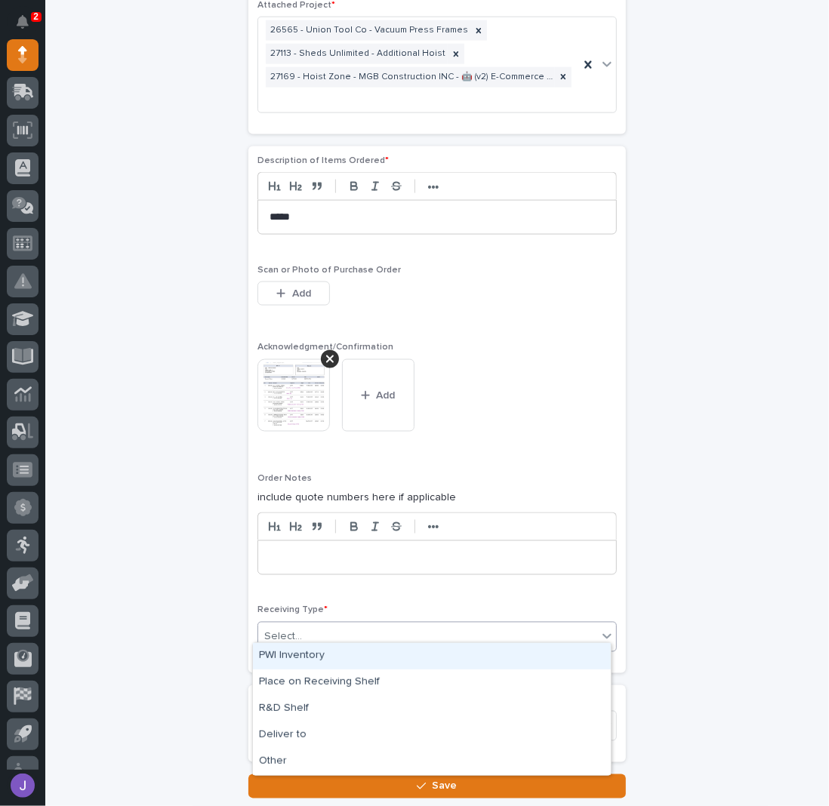
click at [301, 654] on div "PWI Inventory" at bounding box center [432, 656] width 358 height 26
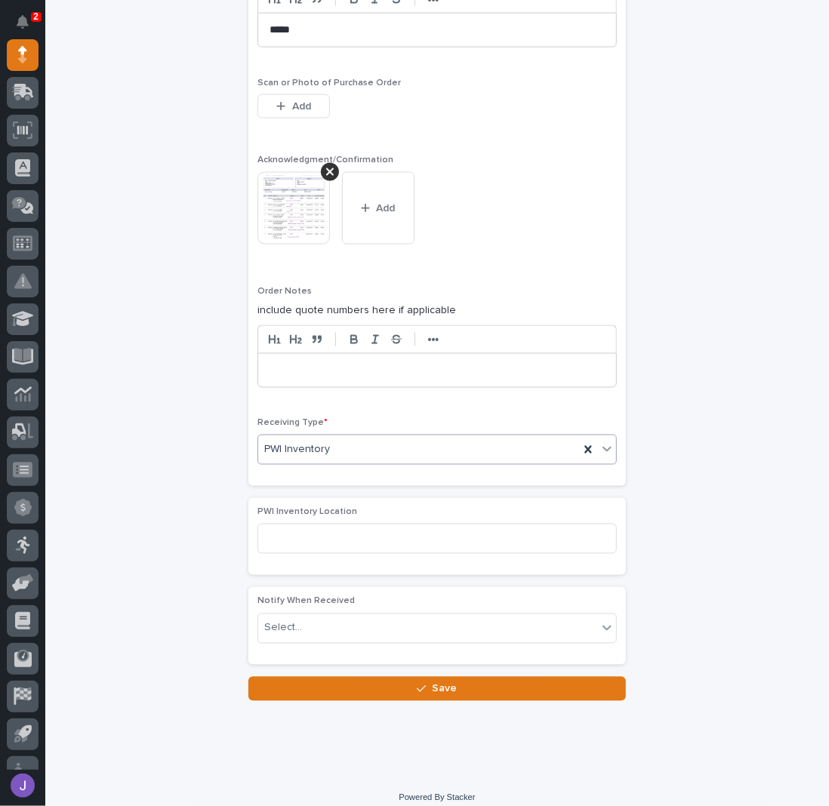
scroll to position [1193, 0]
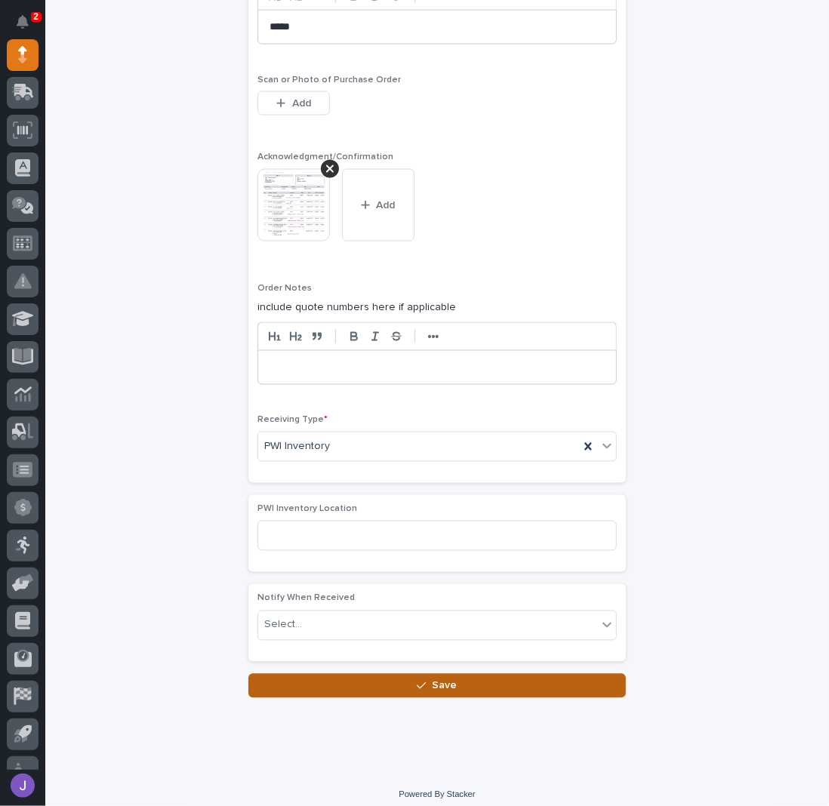
click at [273, 674] on button "Save" at bounding box center [436, 686] width 377 height 24
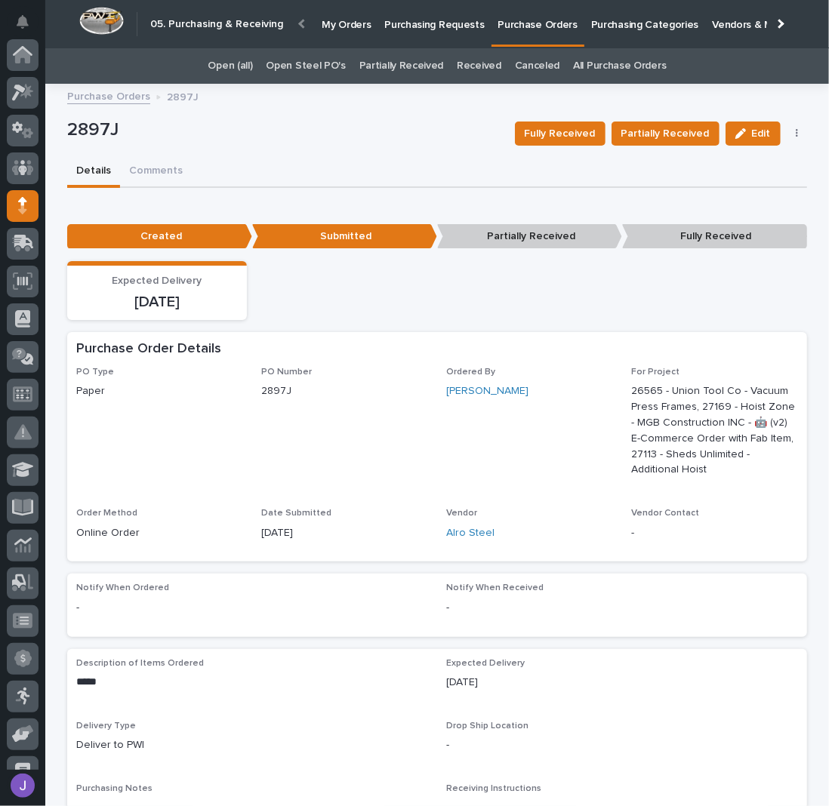
scroll to position [151, 0]
click at [316, 145] on div "2897J" at bounding box center [285, 133] width 436 height 28
click at [294, 142] on div "2897J" at bounding box center [285, 133] width 436 height 28
click at [426, 15] on p "Purchasing Requests" at bounding box center [434, 16] width 100 height 32
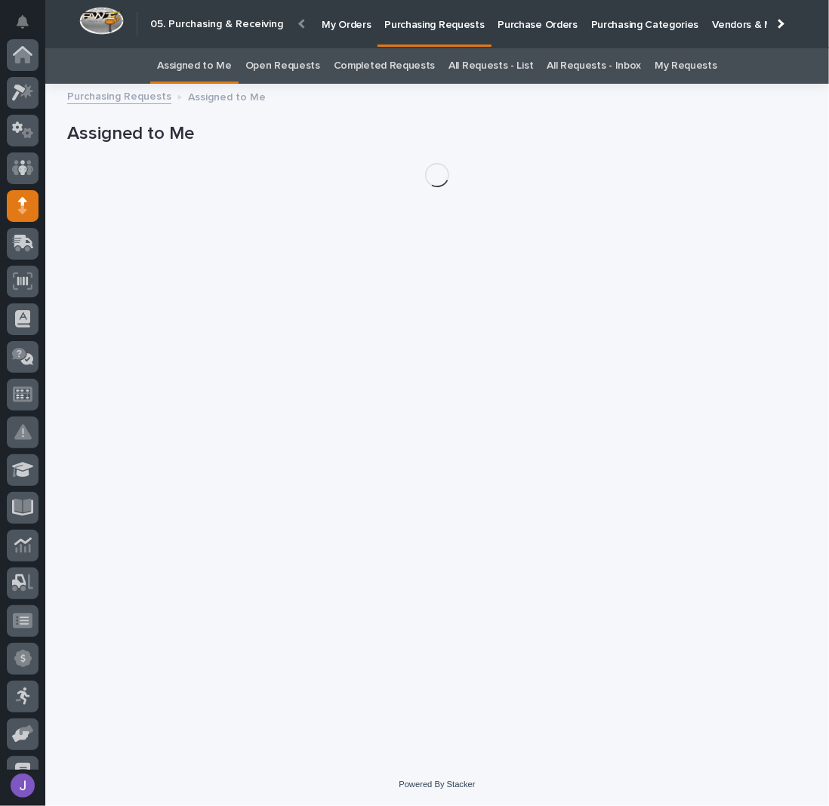
scroll to position [151, 0]
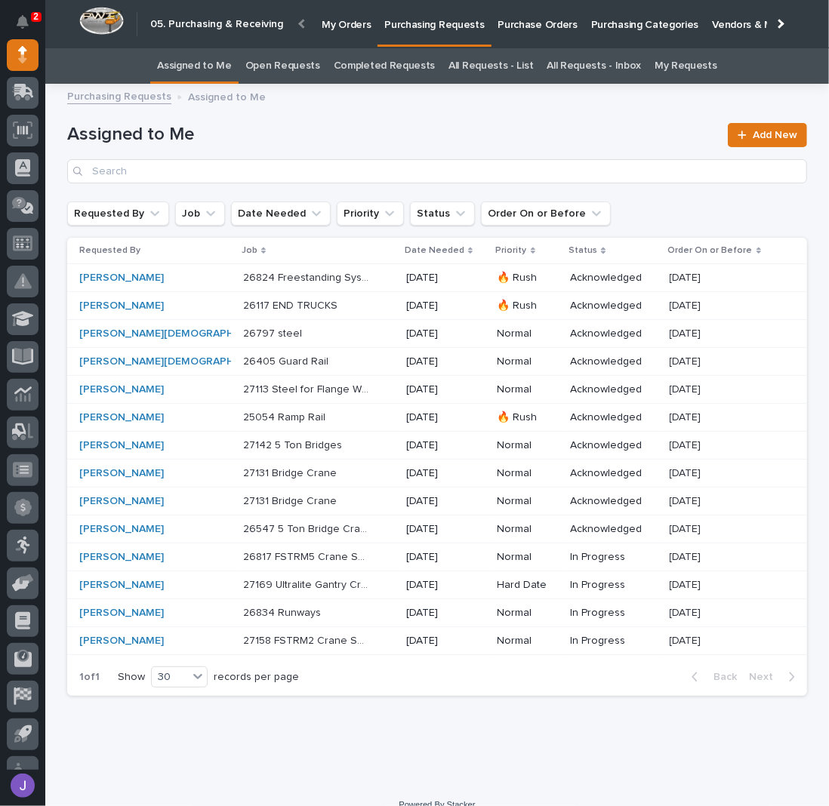
click at [171, 585] on div "[PERSON_NAME]" at bounding box center [142, 585] width 126 height 13
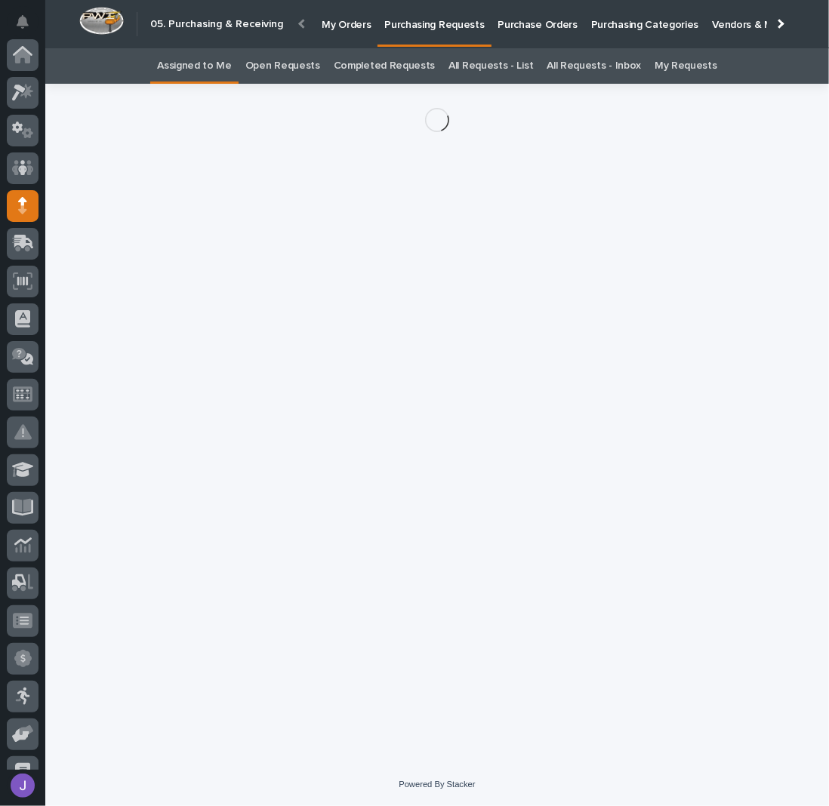
scroll to position [151, 0]
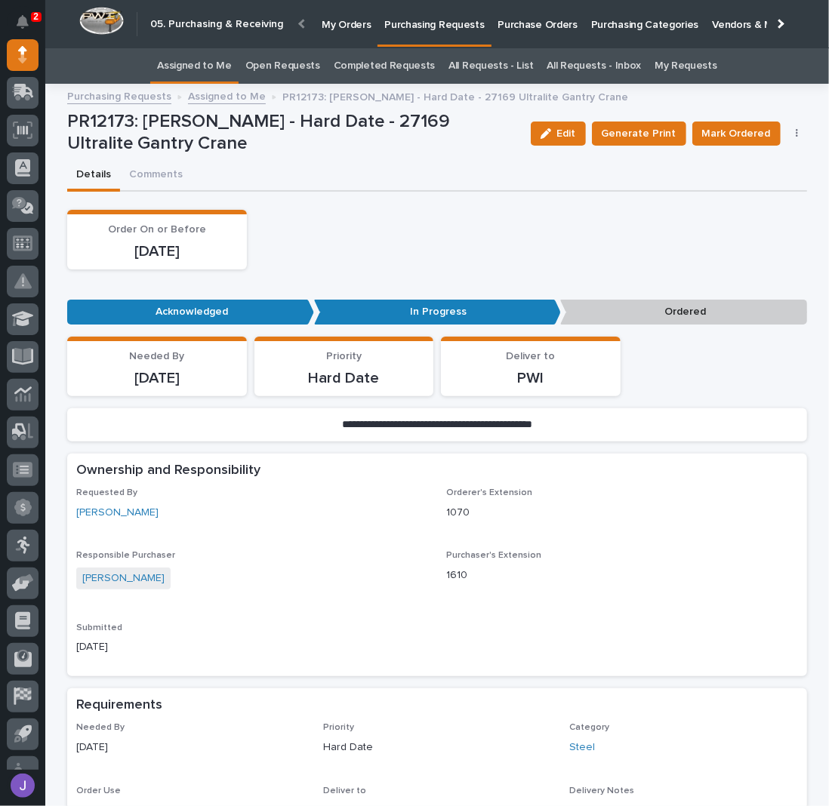
click at [796, 135] on icon "button" at bounding box center [797, 133] width 3 height 11
click at [747, 193] on span "Edit Linked PO's" at bounding box center [748, 188] width 77 height 18
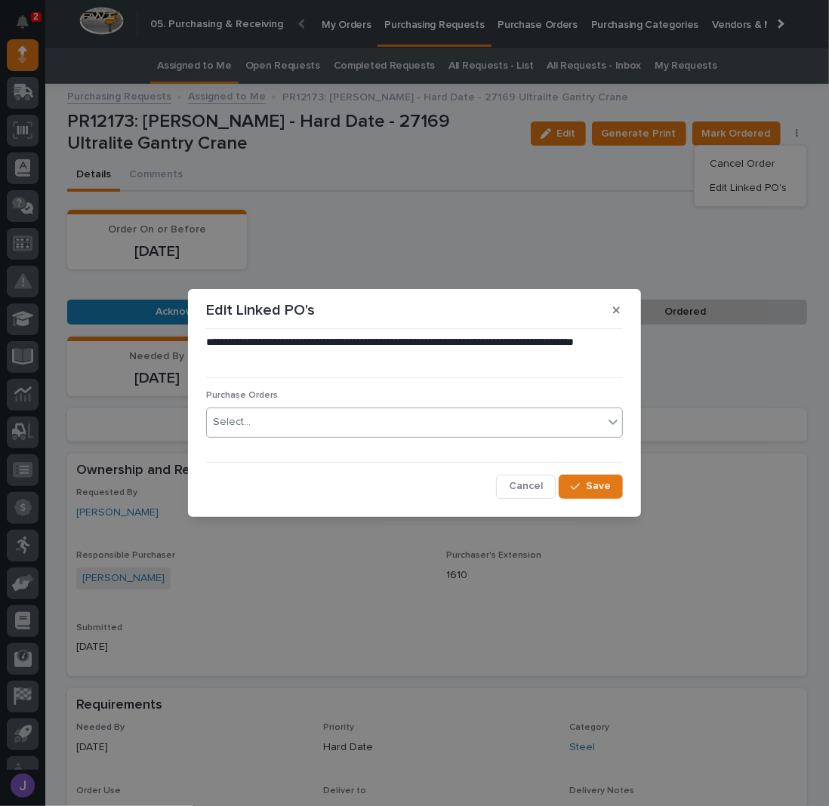
click at [337, 419] on div "Select..." at bounding box center [405, 422] width 396 height 25
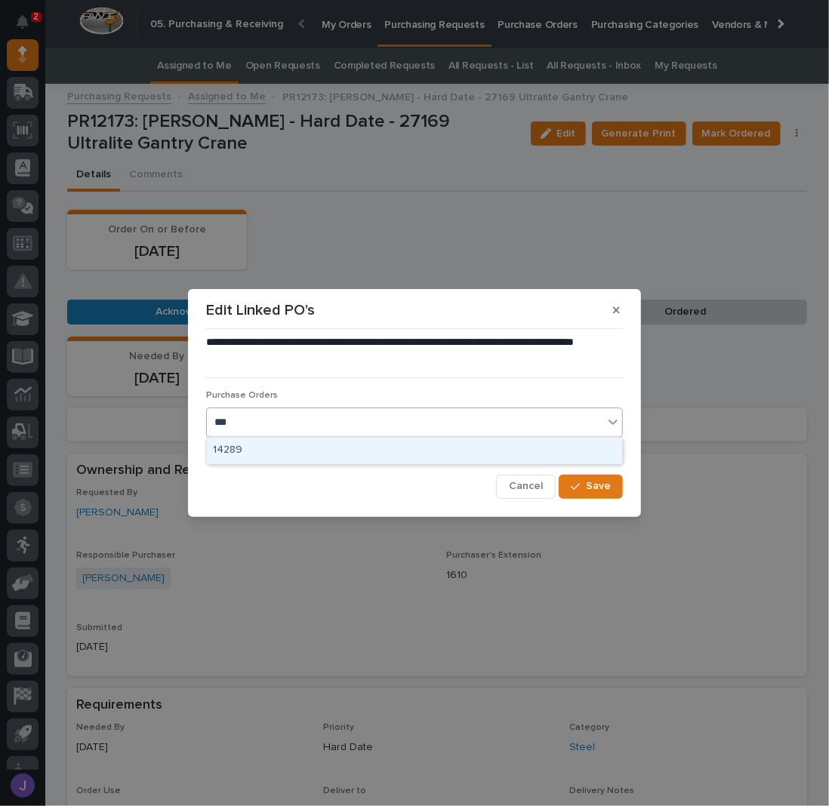
type input "****"
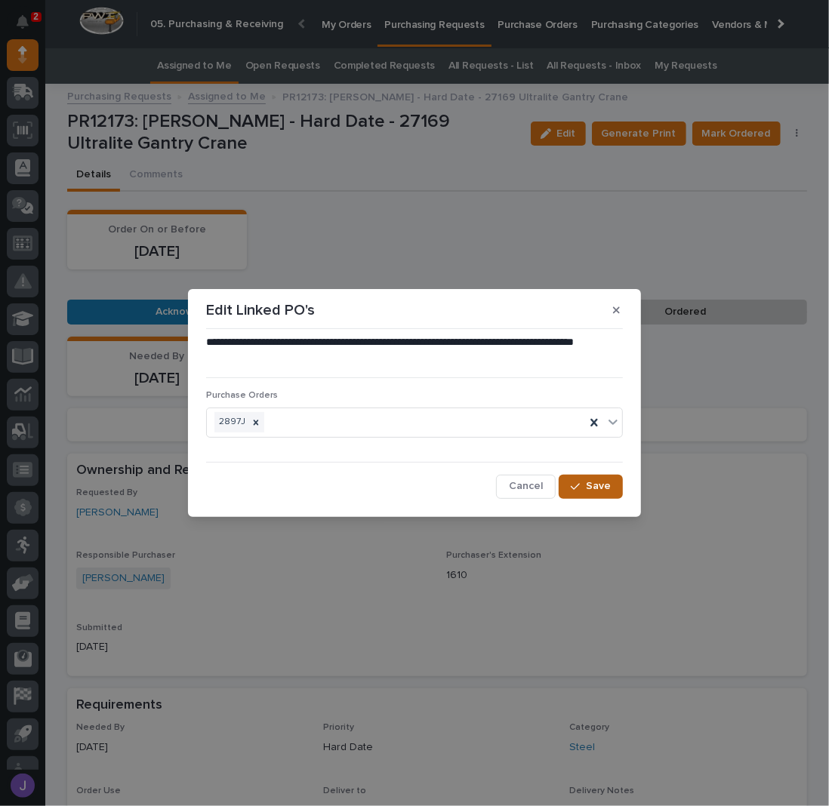
click at [584, 482] on div "button" at bounding box center [578, 487] width 15 height 11
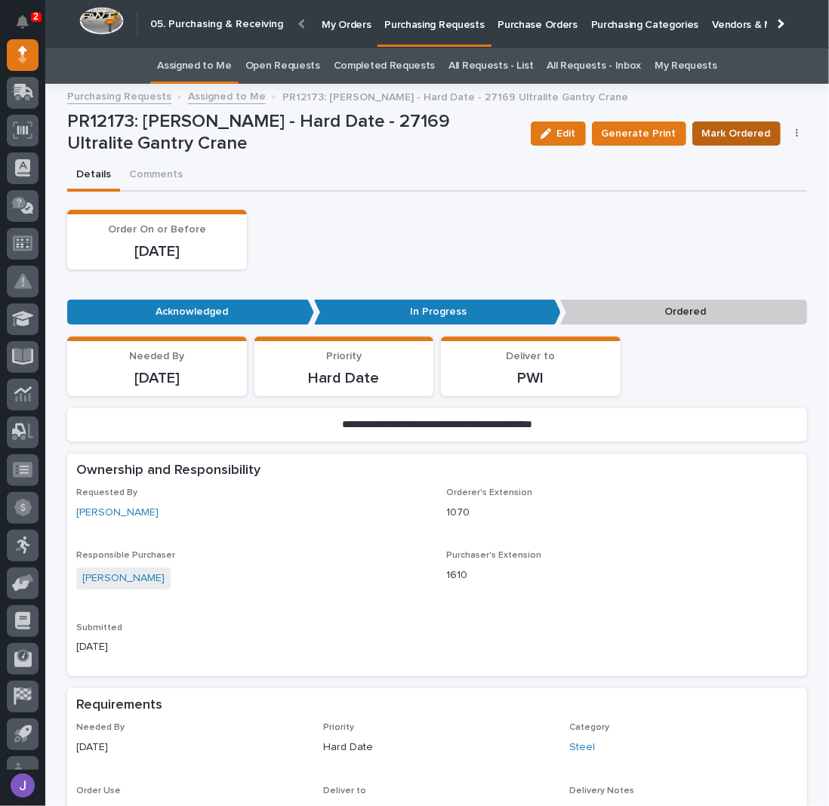
click at [728, 135] on span "Mark Ordered" at bounding box center [736, 134] width 69 height 18
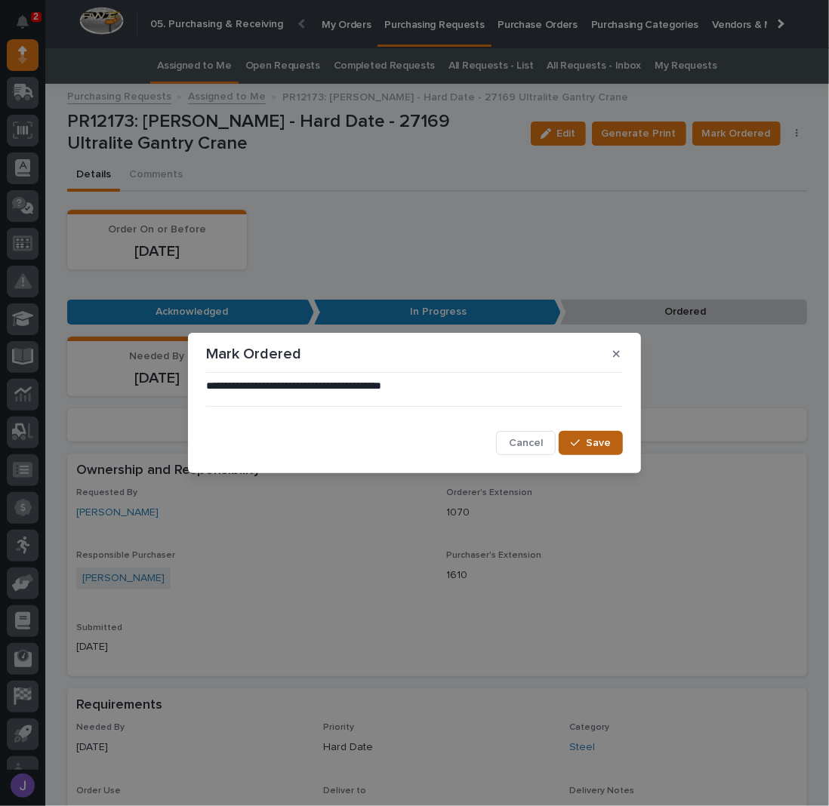
click at [602, 445] on span "Save" at bounding box center [598, 443] width 25 height 14
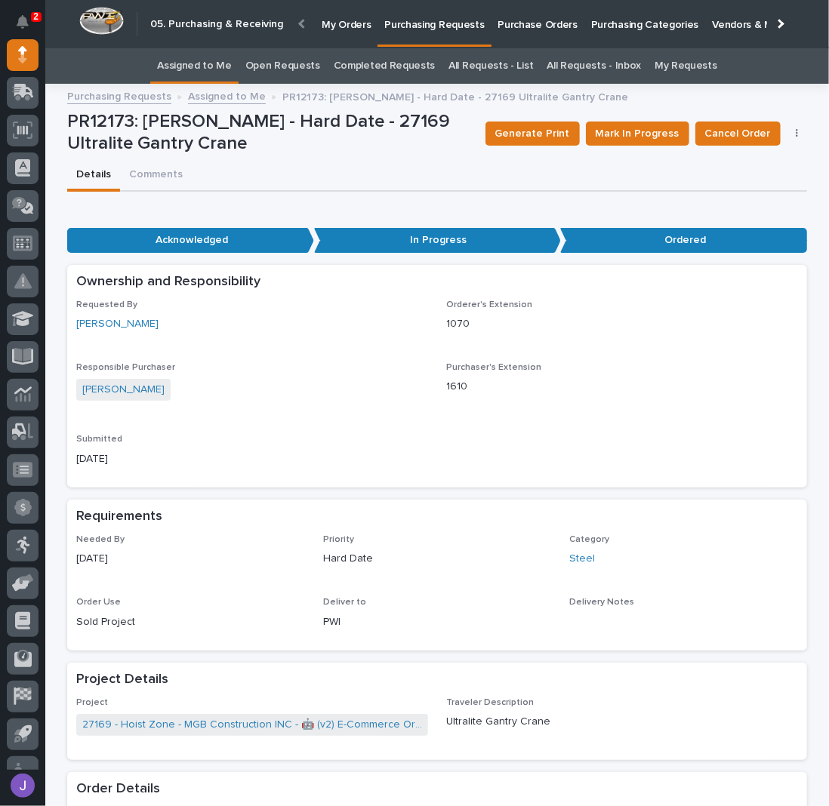
click at [205, 69] on link "Assigned to Me" at bounding box center [194, 65] width 75 height 35
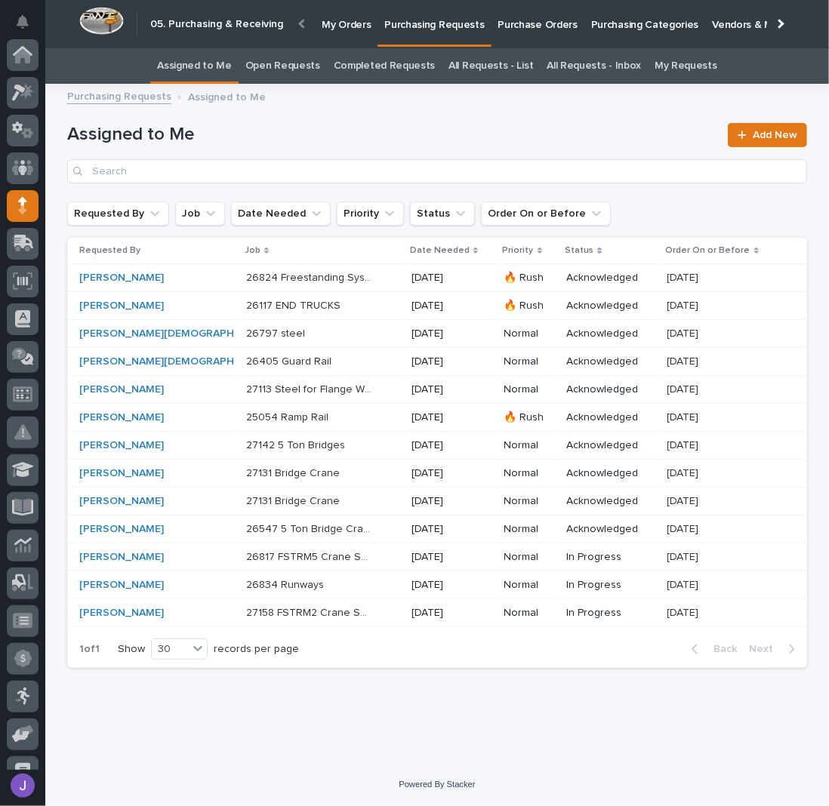
scroll to position [151, 0]
click at [164, 387] on div "[PERSON_NAME]" at bounding box center [142, 389] width 126 height 13
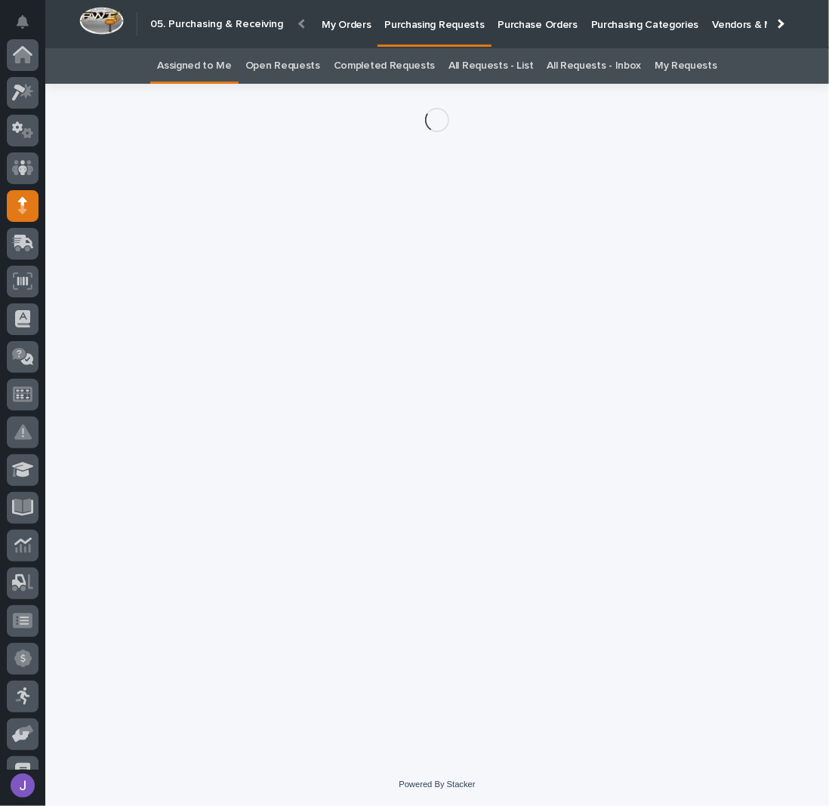
scroll to position [151, 0]
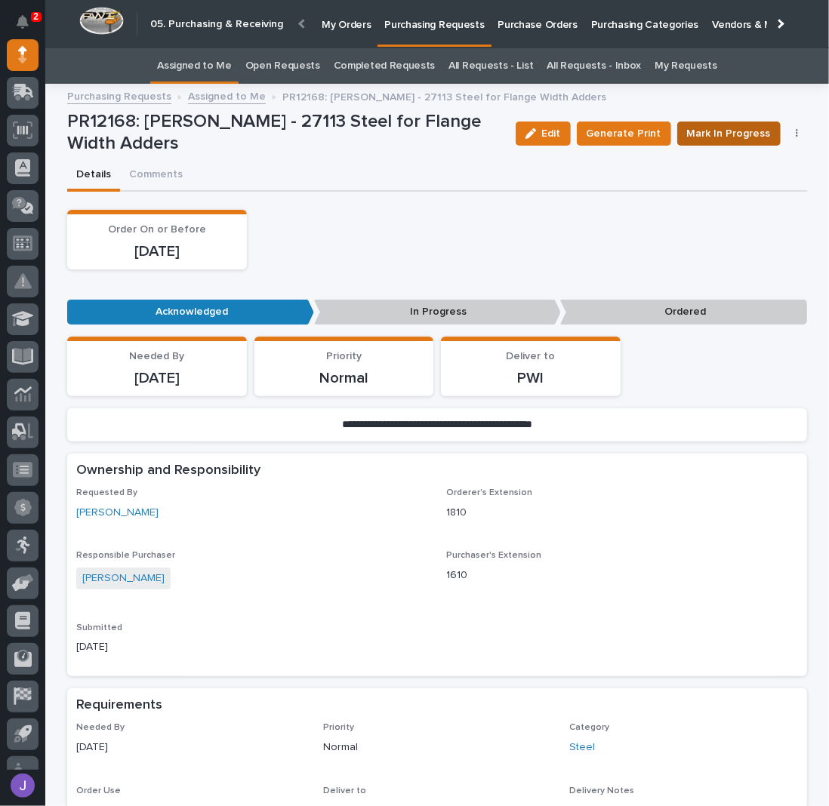
click at [762, 131] on span "Mark In Progress" at bounding box center [729, 134] width 84 height 18
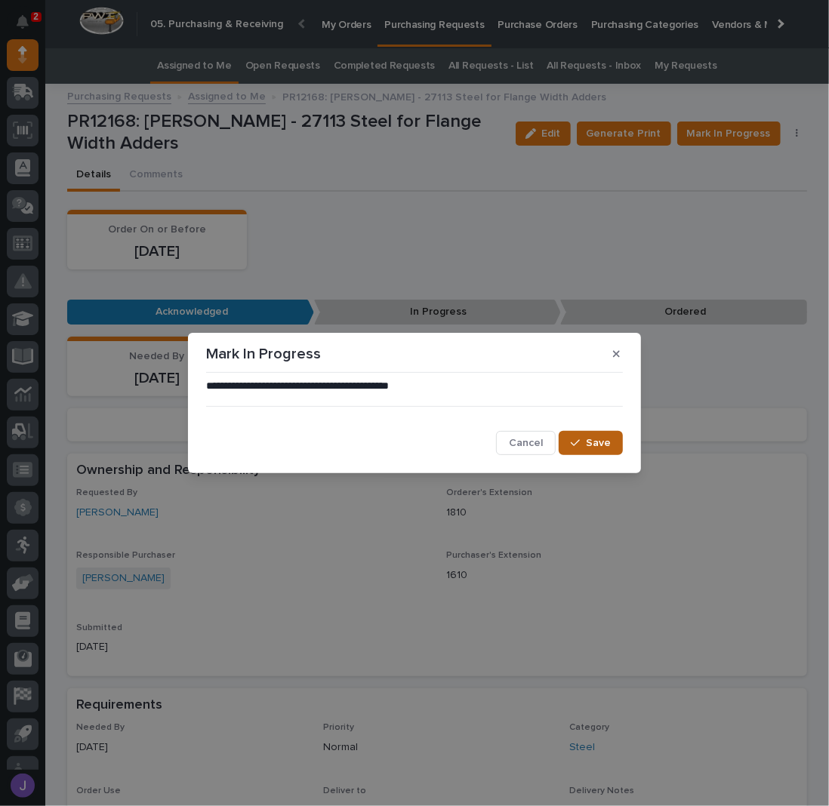
click at [586, 437] on button "Save" at bounding box center [591, 443] width 64 height 24
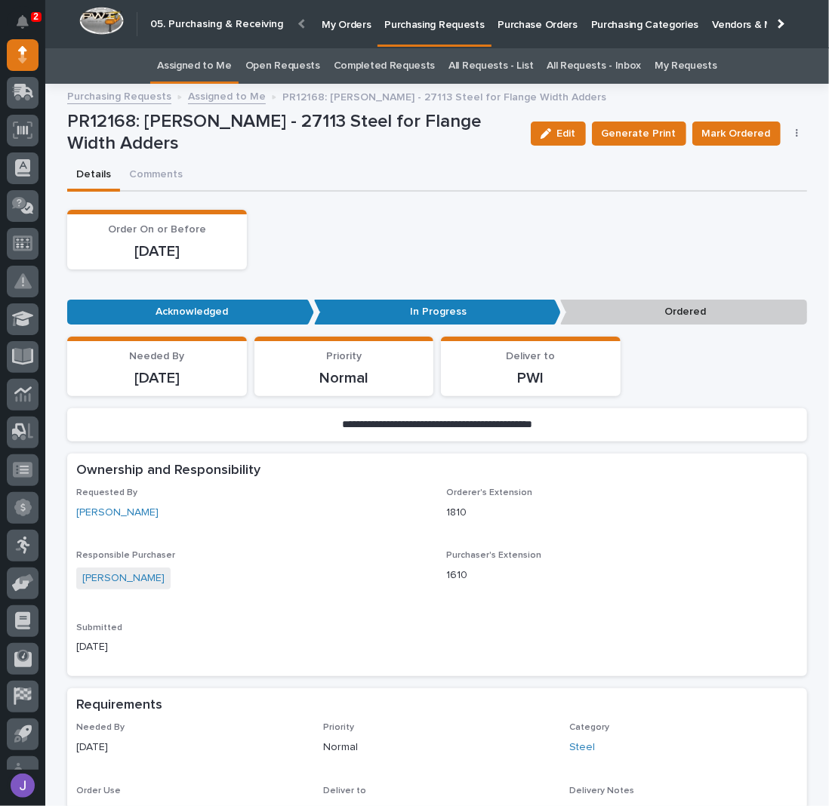
click at [796, 135] on icon "button" at bounding box center [797, 133] width 3 height 11
click at [710, 185] on span "Edit Linked PO's" at bounding box center [748, 188] width 77 height 18
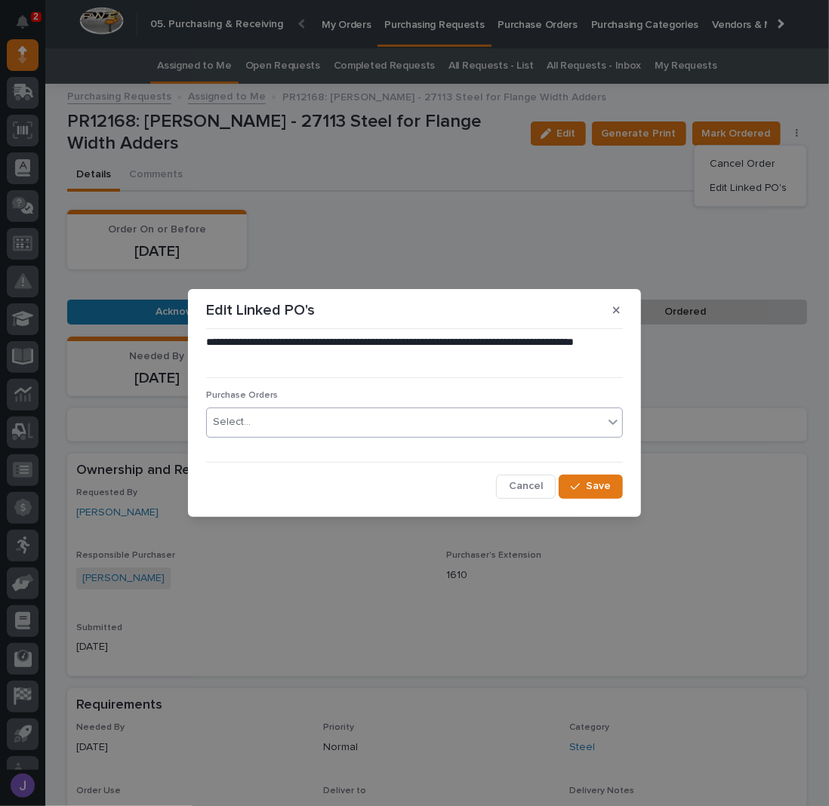
click at [305, 428] on div "Select..." at bounding box center [405, 422] width 396 height 25
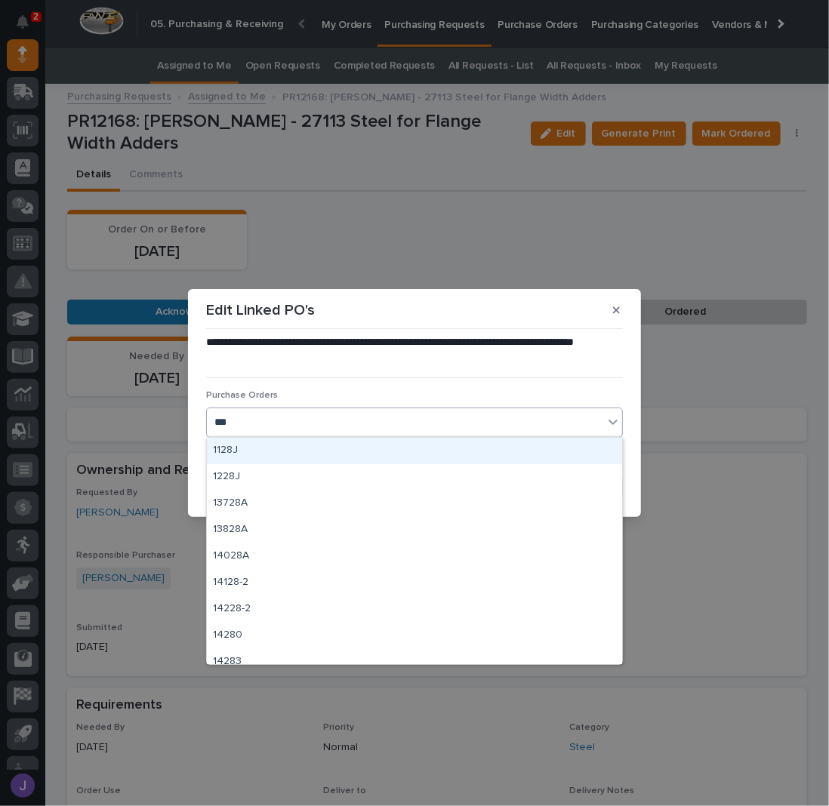
type input "****"
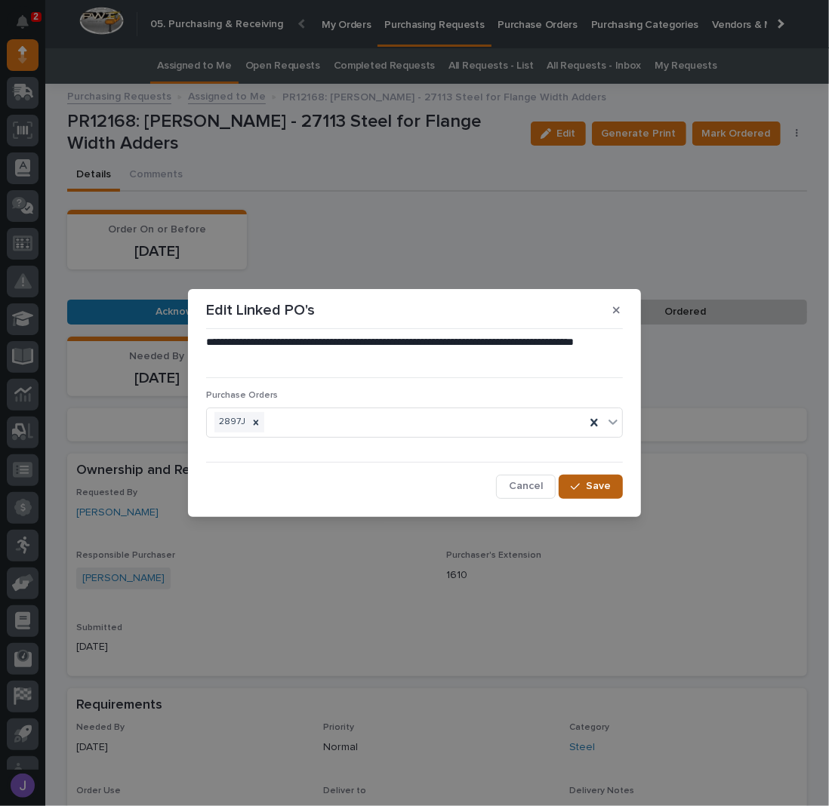
click at [583, 487] on div "button" at bounding box center [578, 487] width 15 height 11
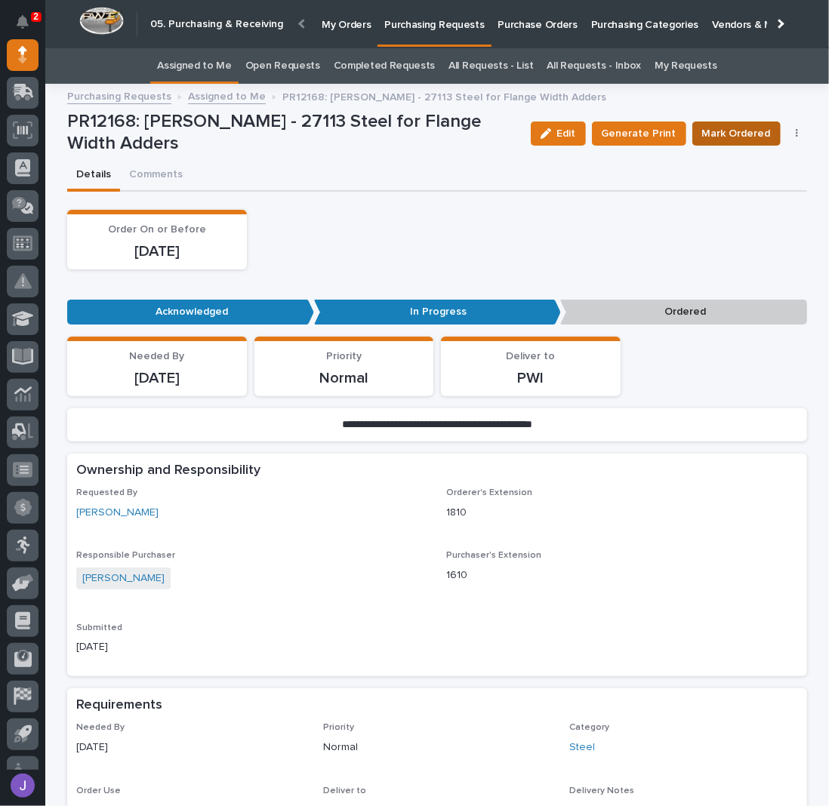
click at [744, 134] on span "Mark Ordered" at bounding box center [736, 134] width 69 height 18
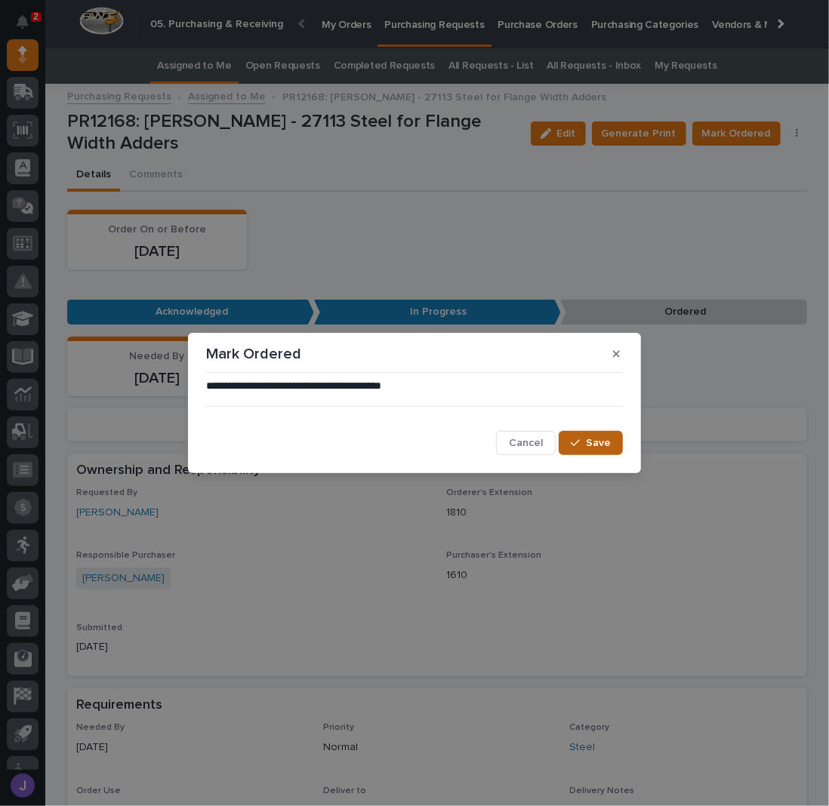
click at [593, 448] on span "Save" at bounding box center [598, 443] width 25 height 14
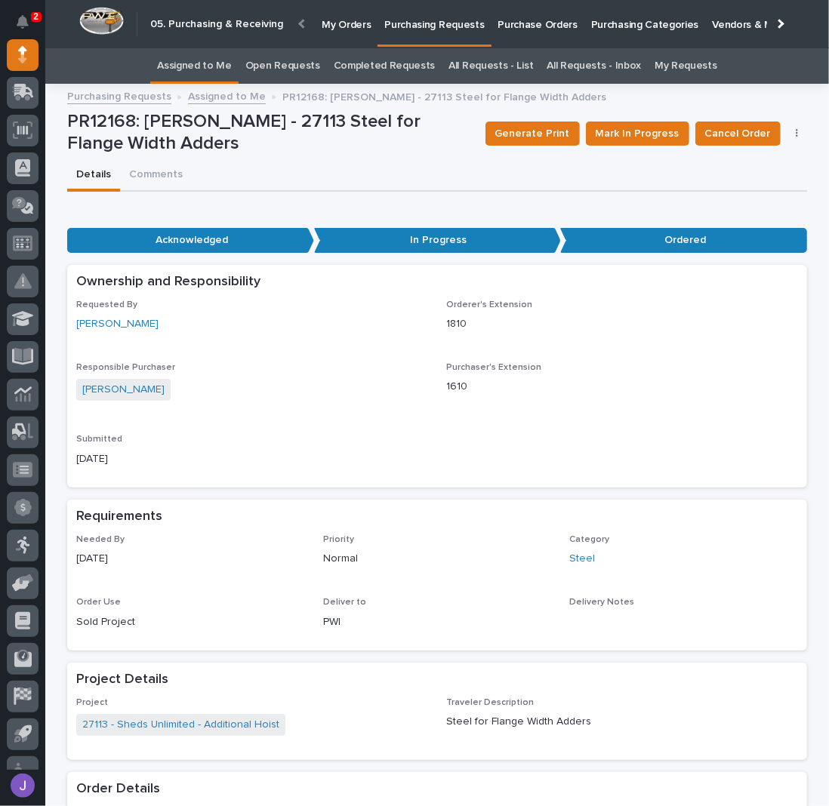
click at [196, 52] on link "Assigned to Me" at bounding box center [194, 65] width 75 height 35
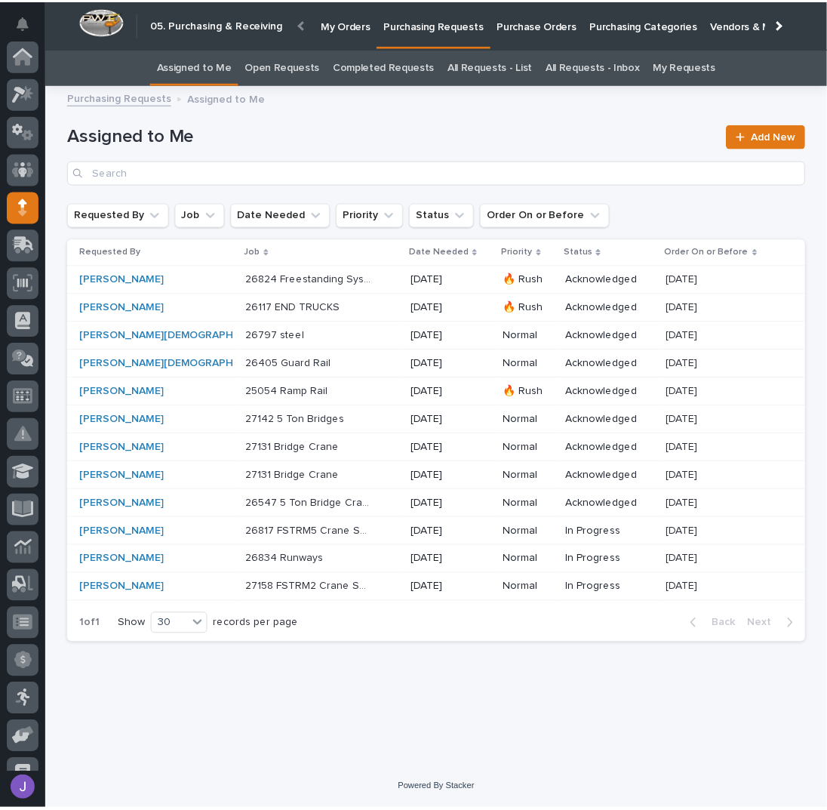
scroll to position [151, 0]
